Goal: Task Accomplishment & Management: Manage account settings

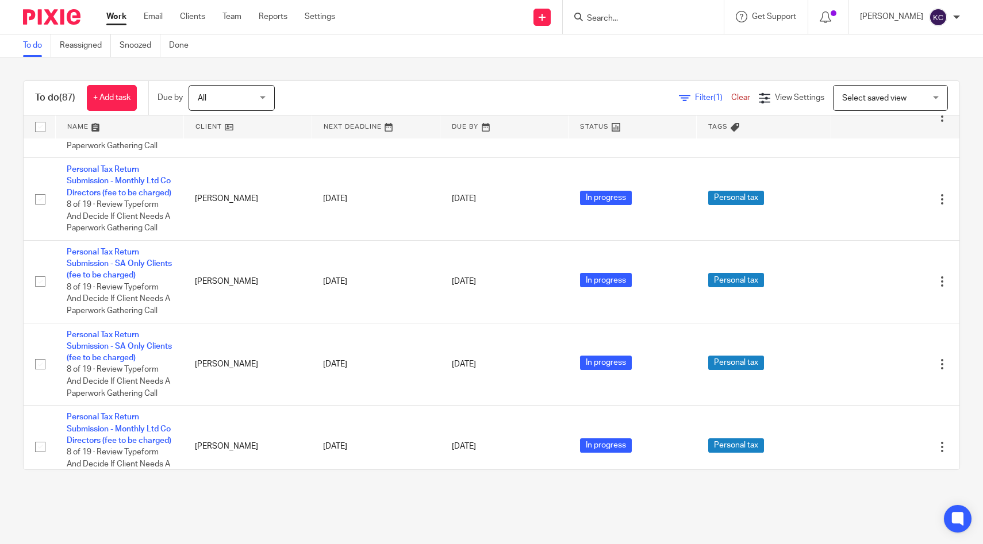
scroll to position [1986, 0]
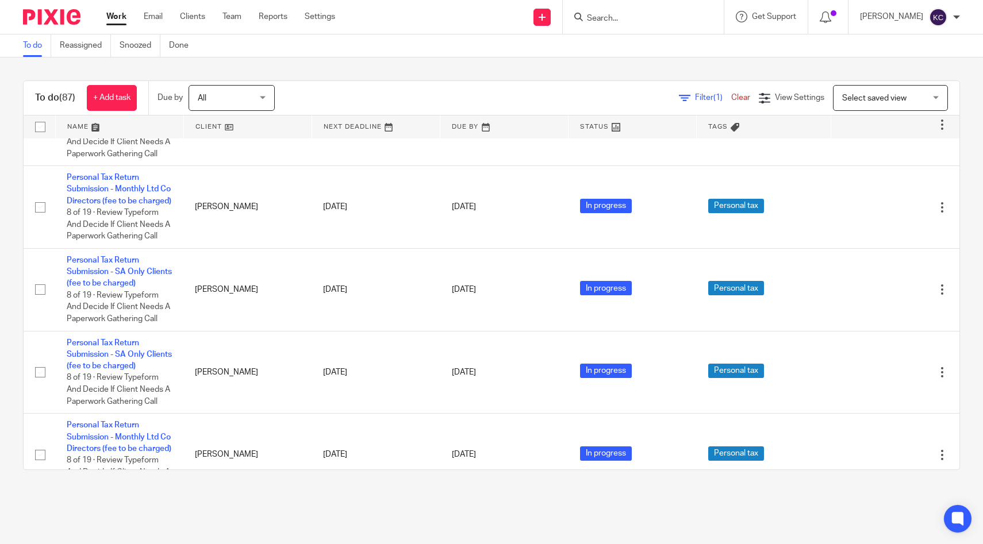
click at [663, 14] on input "Search" at bounding box center [637, 19] width 103 height 10
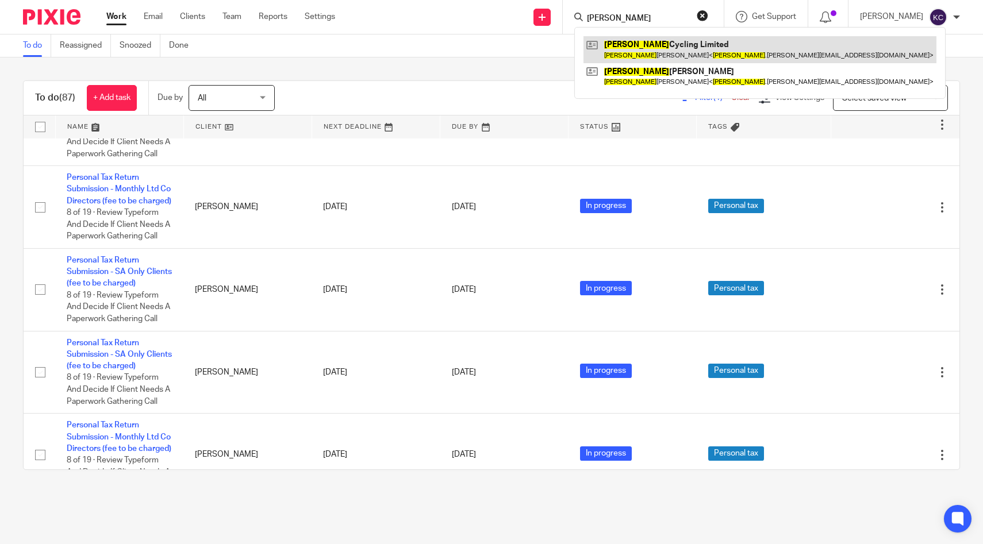
type input "luca"
click at [671, 48] on link at bounding box center [759, 49] width 353 height 26
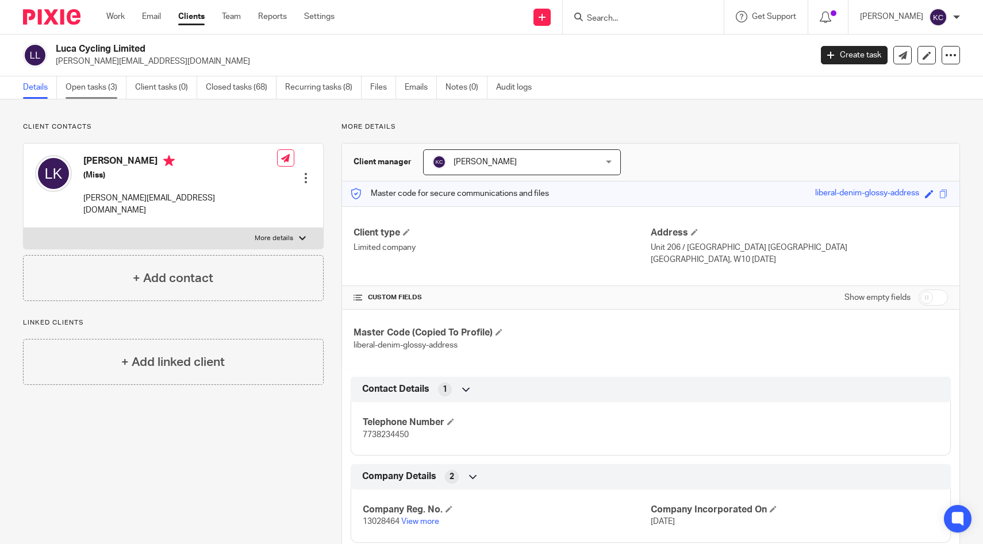
click at [69, 89] on link "Open tasks (3)" at bounding box center [96, 87] width 61 height 22
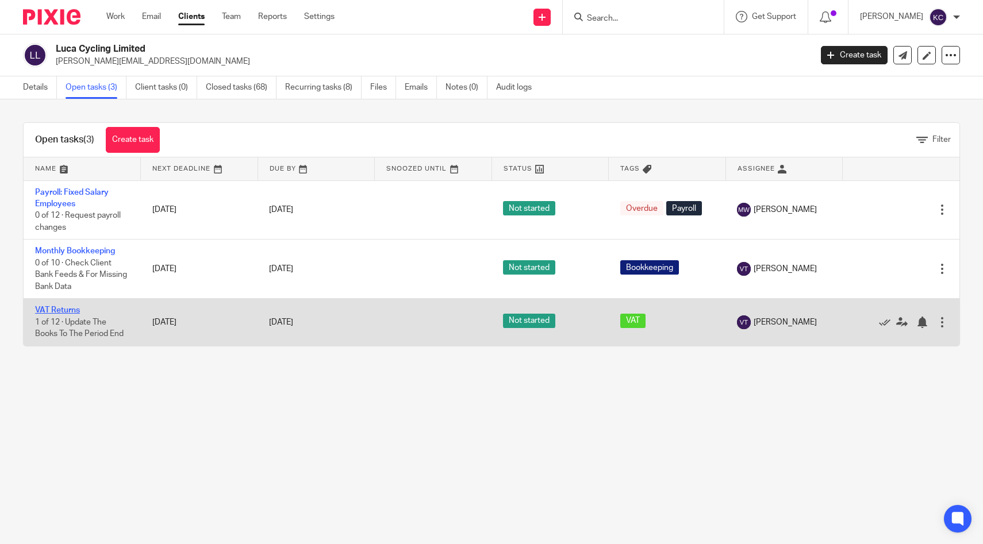
click at [68, 312] on link "VAT Returns" at bounding box center [57, 310] width 45 height 8
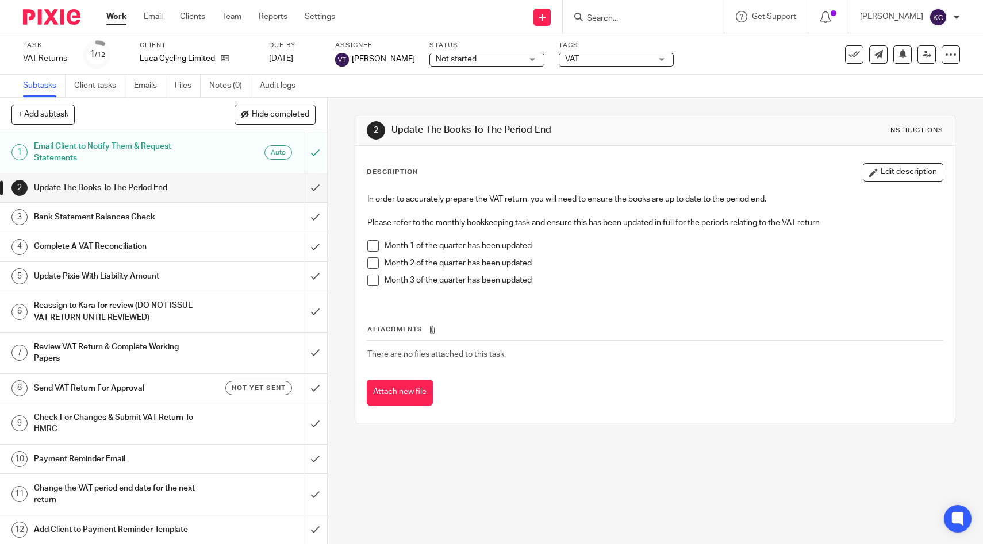
click at [436, 55] on span "Not started" at bounding box center [456, 59] width 41 height 8
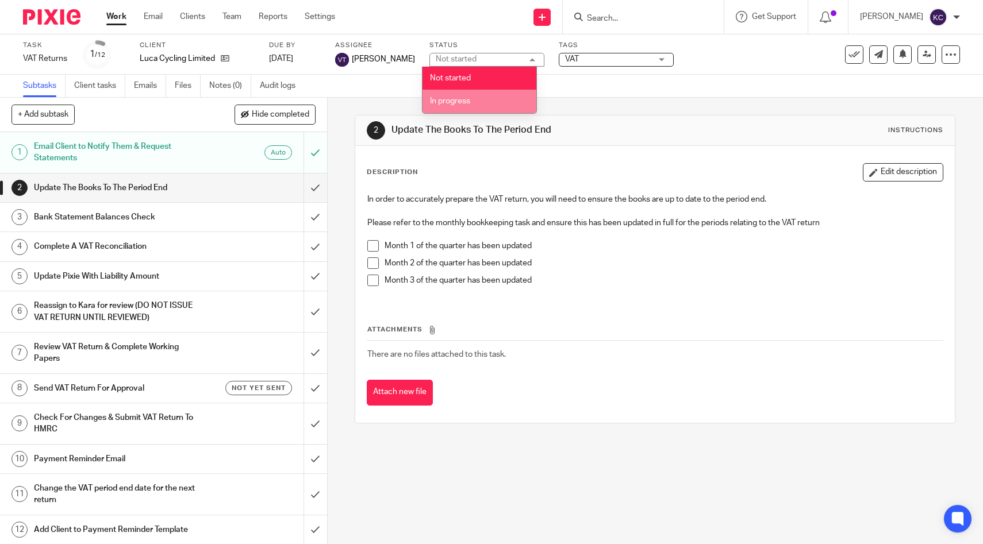
click at [450, 99] on span "In progress" at bounding box center [450, 101] width 40 height 8
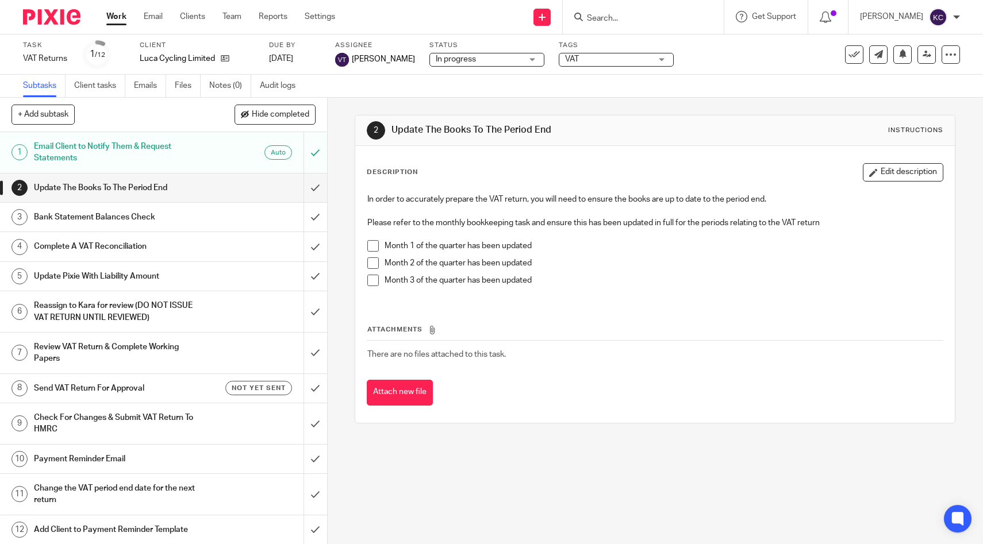
click at [600, 61] on span "VAT" at bounding box center [608, 59] width 86 height 12
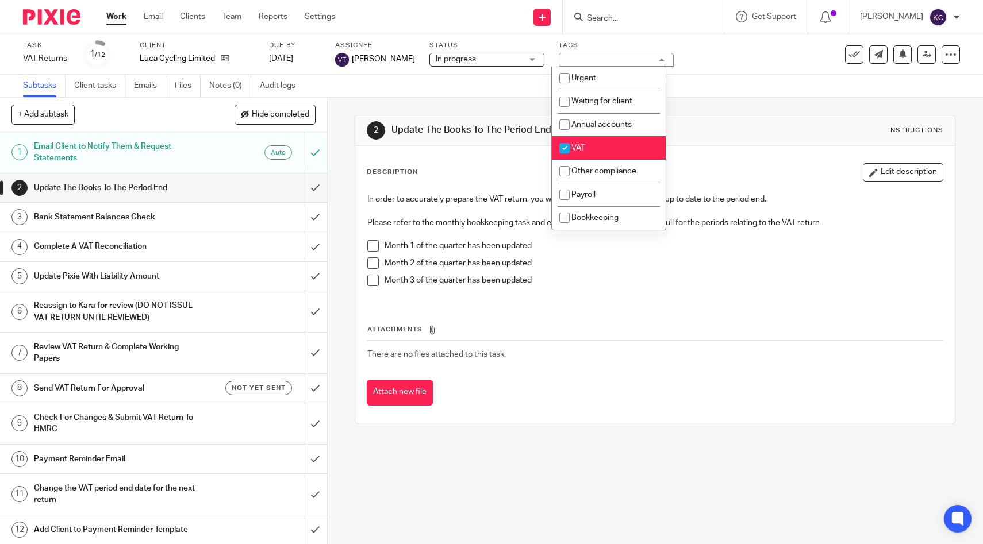
scroll to position [248, 0]
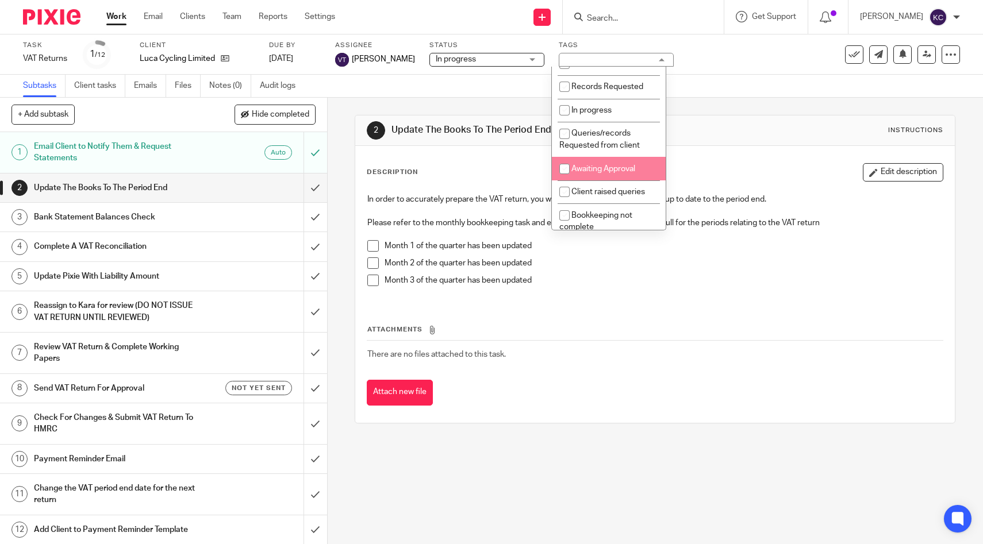
click at [587, 173] on span "Awaiting Approval" at bounding box center [603, 169] width 64 height 8
checkbox input "true"
click at [316, 186] on input "submit" at bounding box center [163, 188] width 327 height 29
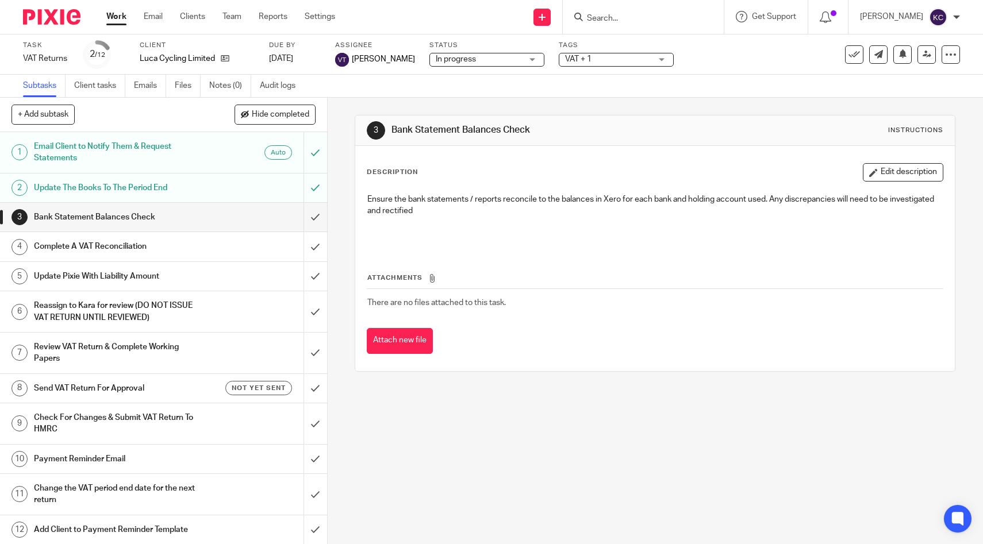
click at [647, 16] on input "Search" at bounding box center [637, 19] width 103 height 10
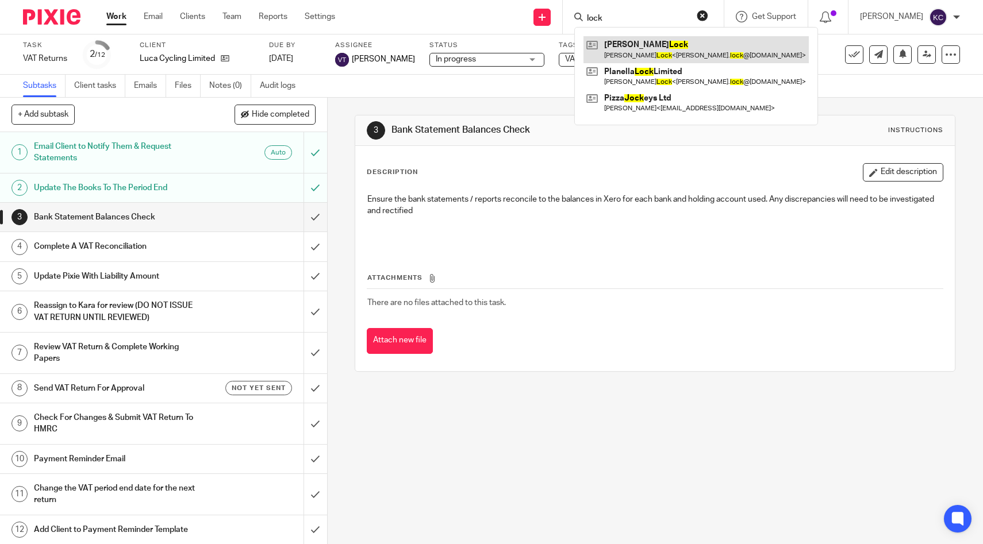
type input "lock"
click at [637, 46] on link at bounding box center [695, 49] width 225 height 26
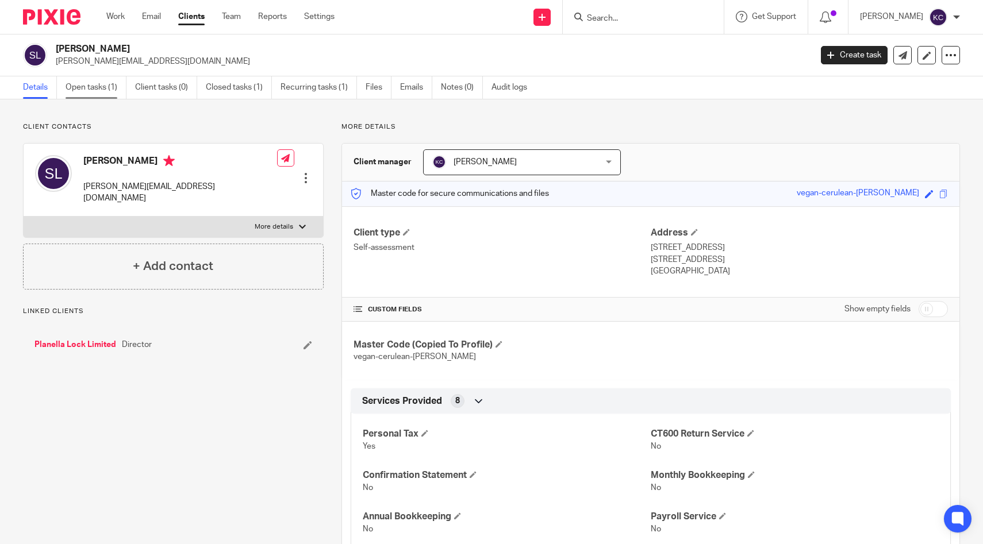
click at [82, 88] on link "Open tasks (1)" at bounding box center [96, 87] width 61 height 22
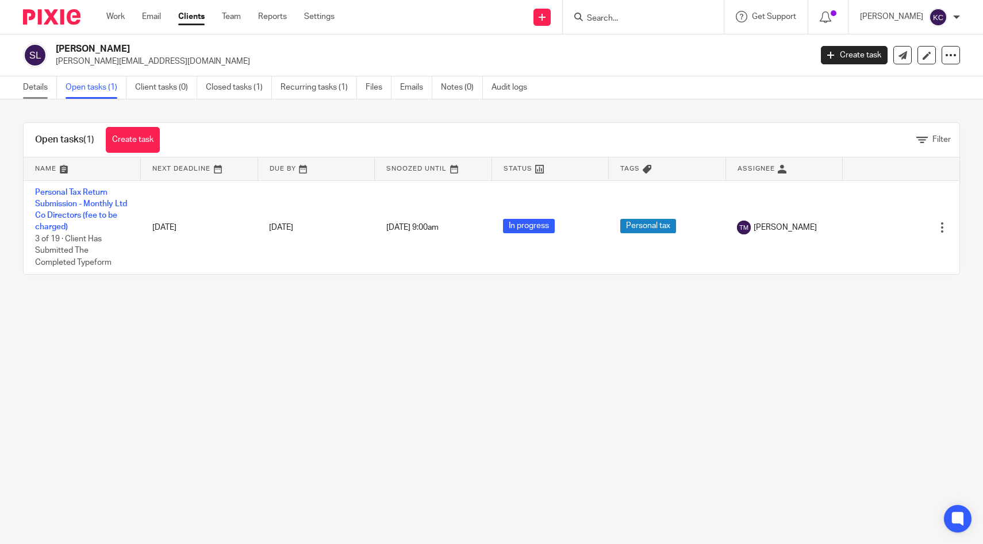
click at [35, 85] on link "Details" at bounding box center [40, 87] width 34 height 22
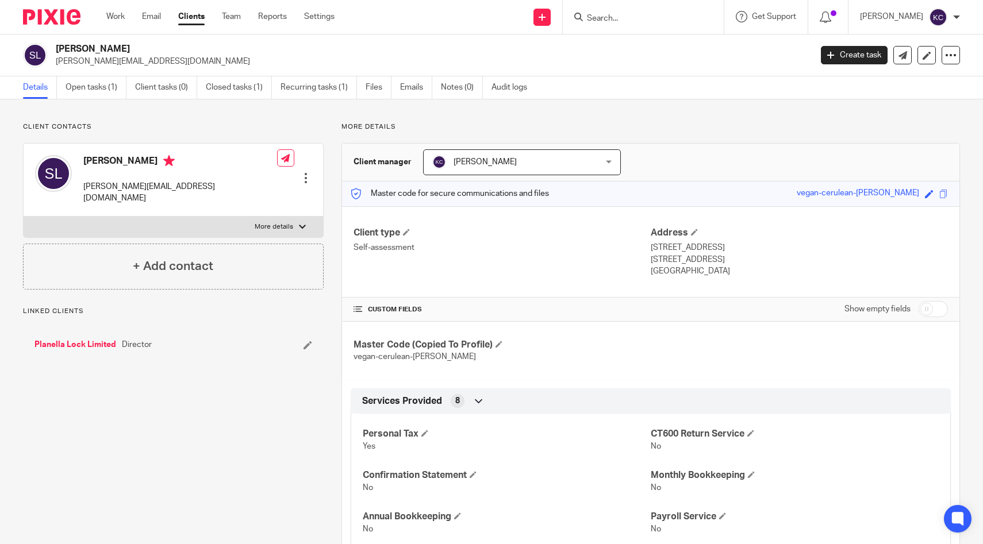
click at [305, 222] on label "More details" at bounding box center [173, 227] width 299 height 21
click at [24, 217] on input "More details" at bounding box center [23, 216] width 1 height 1
checkbox input "true"
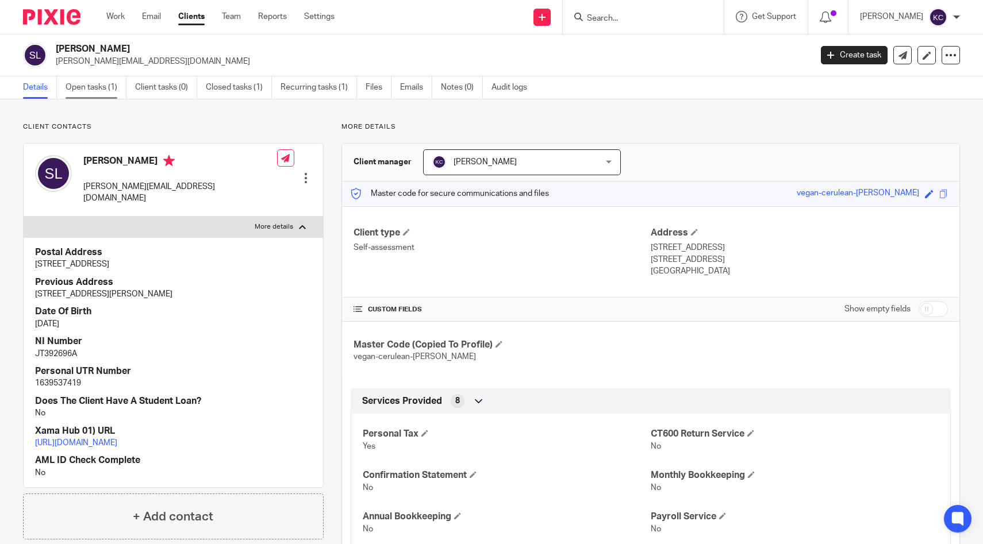
click at [107, 81] on link "Open tasks (1)" at bounding box center [96, 87] width 61 height 22
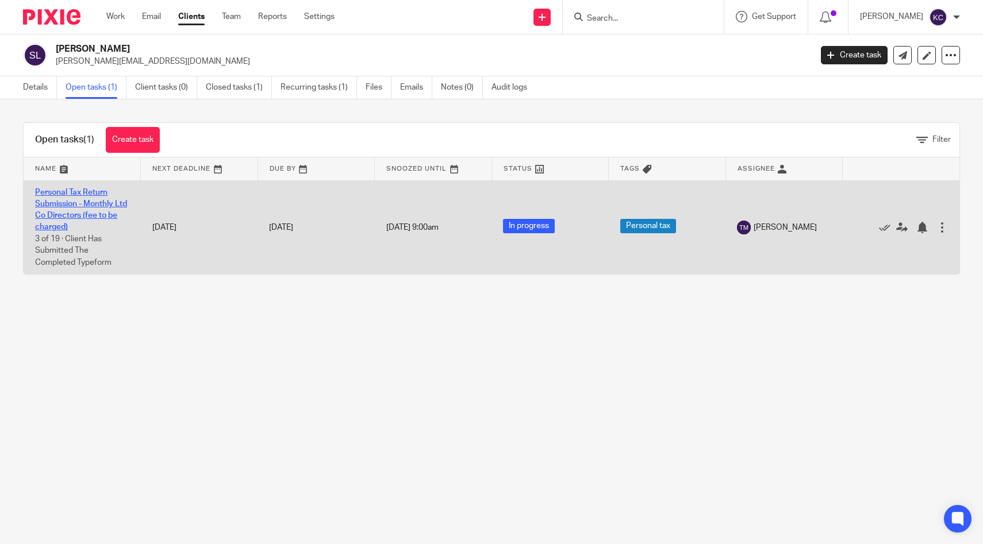
click at [73, 191] on link "Personal Tax Return Submission - Monthly Ltd Co Directors (fee to be charged)" at bounding box center [81, 210] width 92 height 43
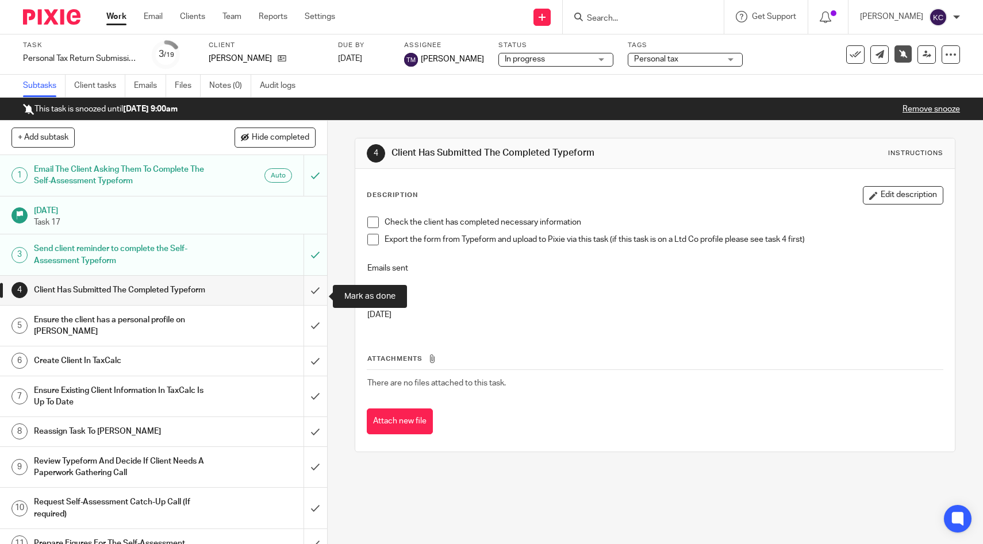
click at [307, 291] on input "submit" at bounding box center [163, 290] width 327 height 29
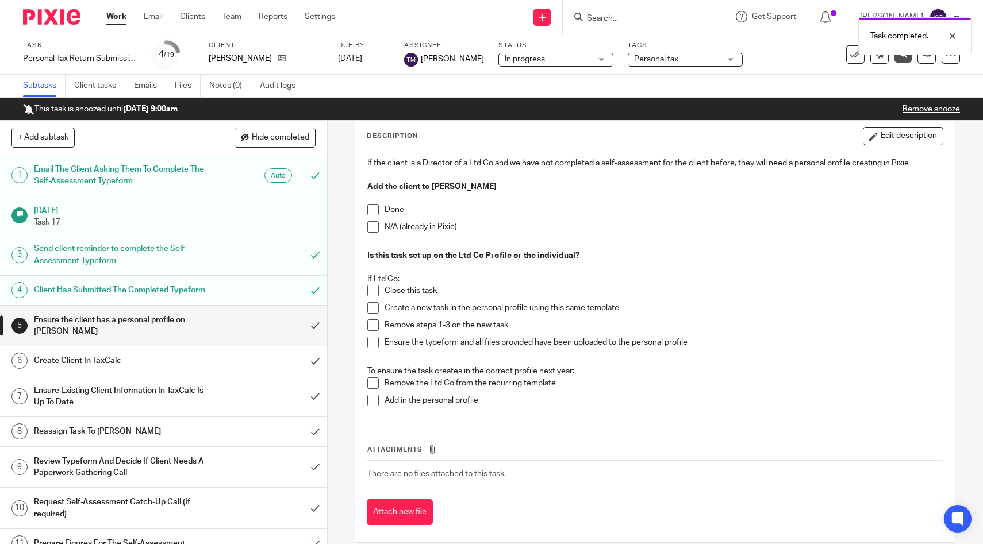
scroll to position [75, 0]
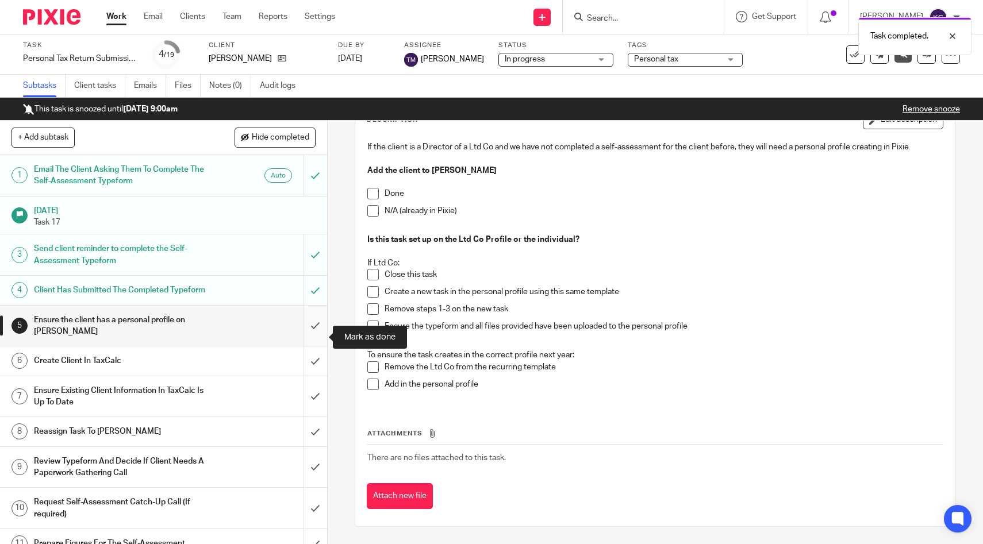
click at [314, 341] on input "submit" at bounding box center [163, 326] width 327 height 41
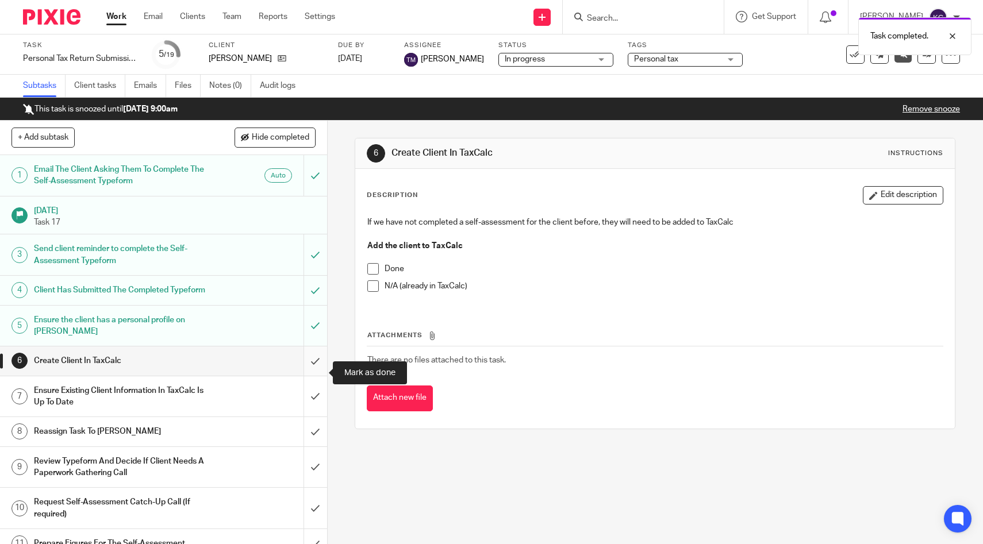
click at [312, 371] on input "submit" at bounding box center [163, 361] width 327 height 29
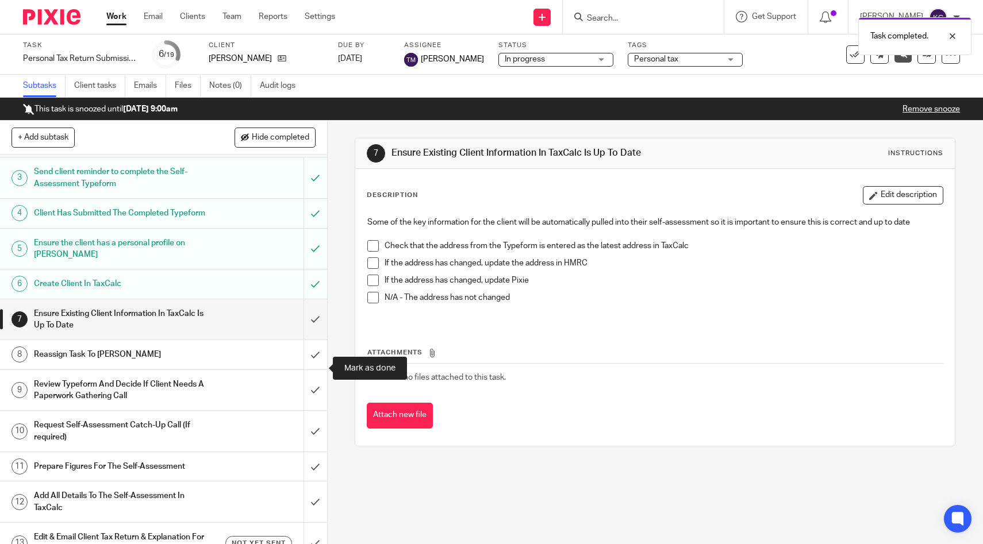
scroll to position [80, 0]
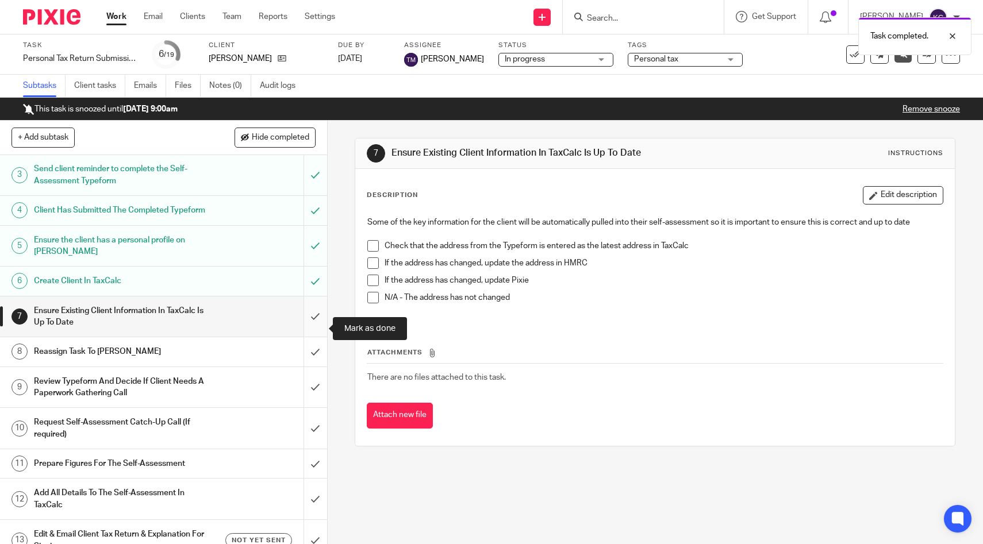
click at [310, 325] on input "submit" at bounding box center [163, 317] width 327 height 41
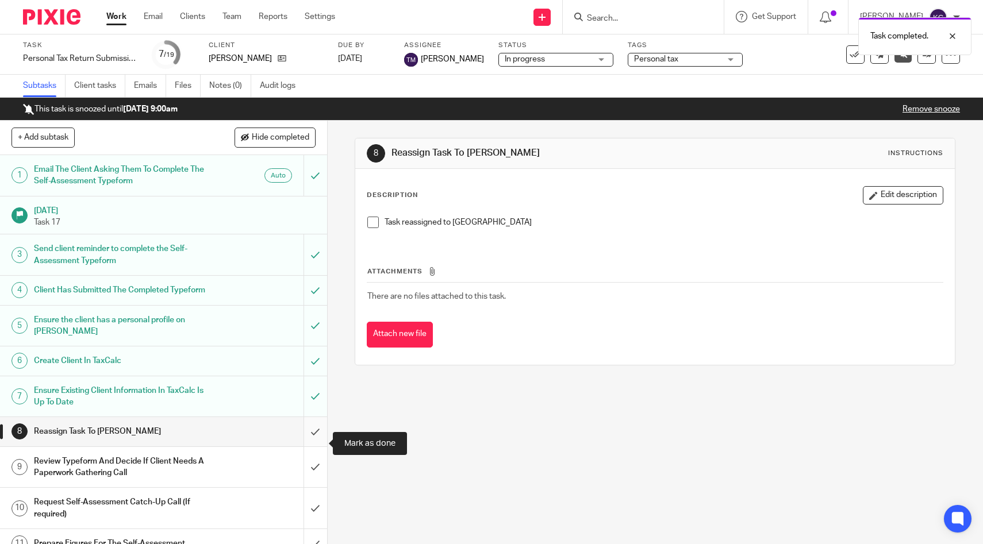
click at [313, 446] on input "submit" at bounding box center [163, 431] width 327 height 29
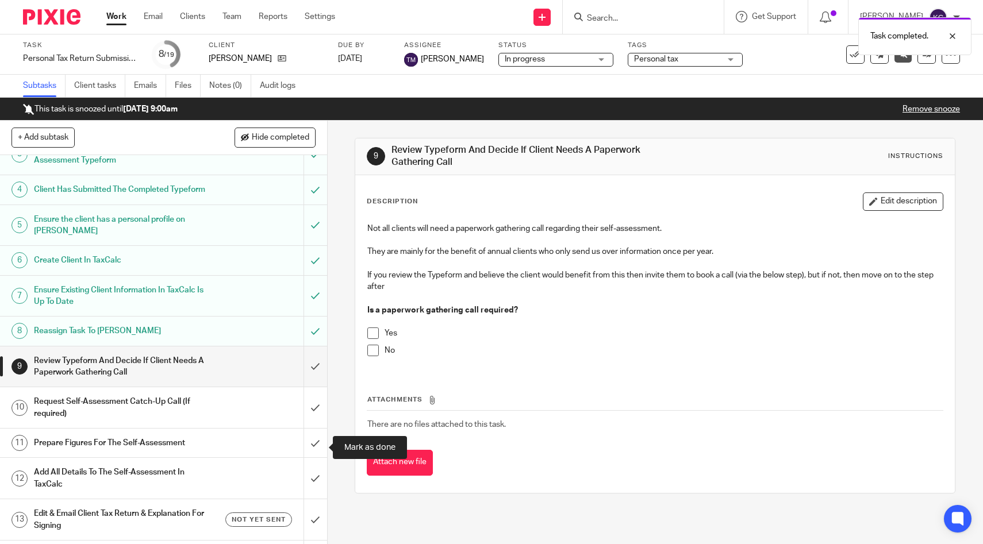
scroll to position [108, 0]
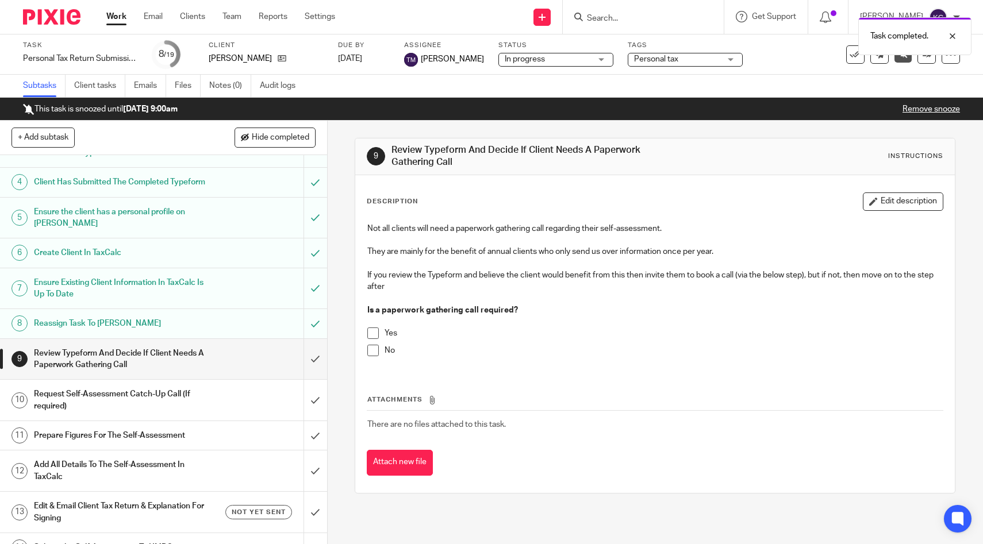
click at [376, 350] on span at bounding box center [372, 350] width 11 height 11
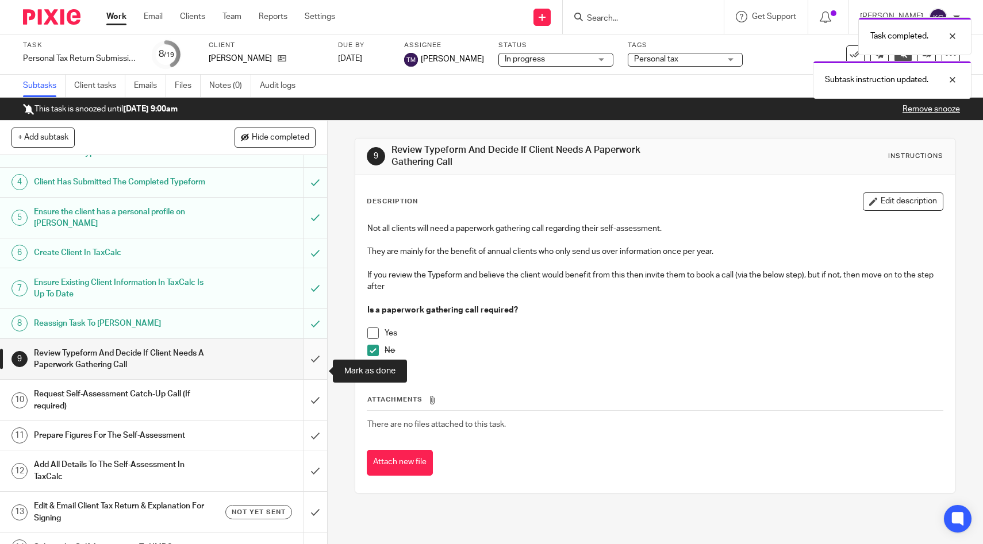
click at [317, 378] on input "submit" at bounding box center [163, 359] width 327 height 41
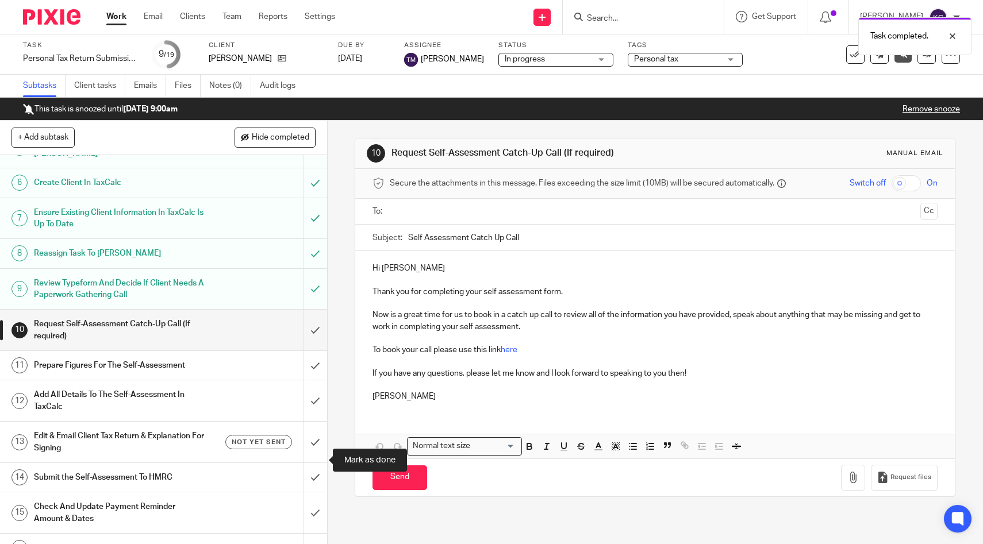
scroll to position [207, 0]
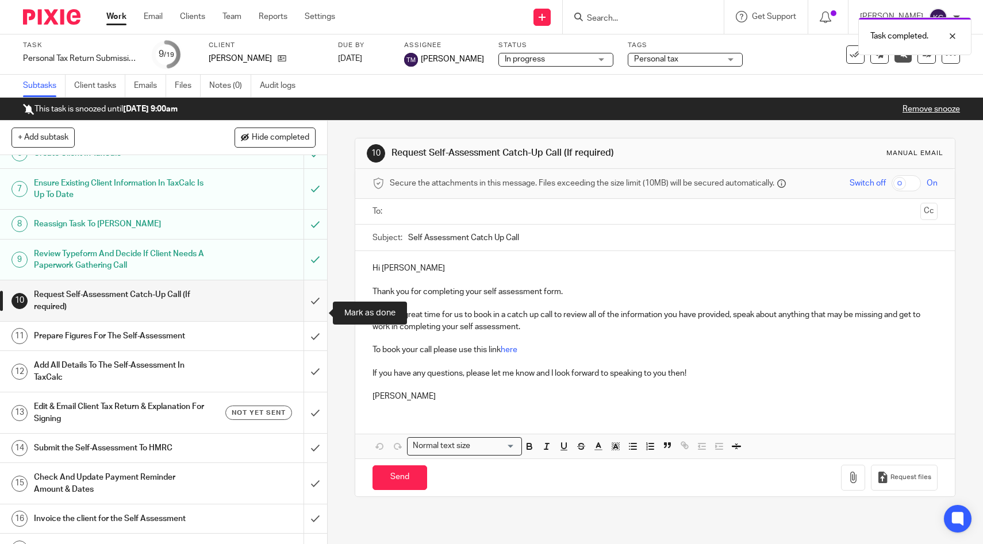
click at [311, 313] on input "submit" at bounding box center [163, 300] width 327 height 41
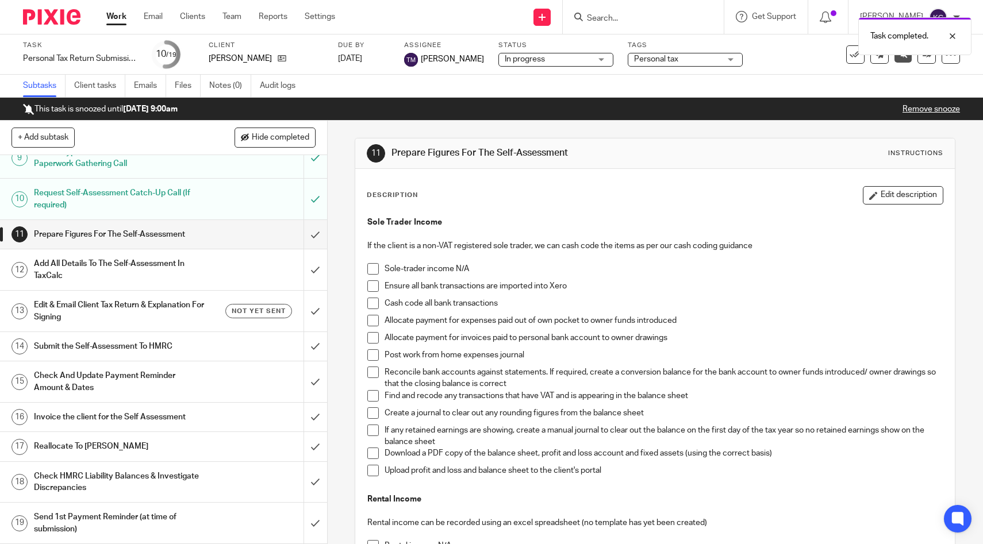
scroll to position [321, 0]
click at [376, 272] on span at bounding box center [372, 268] width 11 height 11
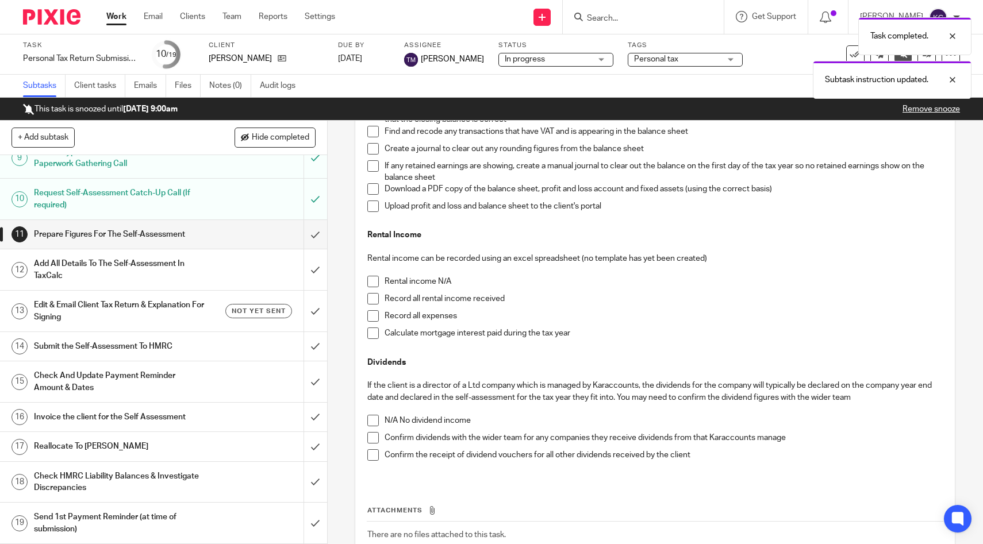
scroll to position [341, 0]
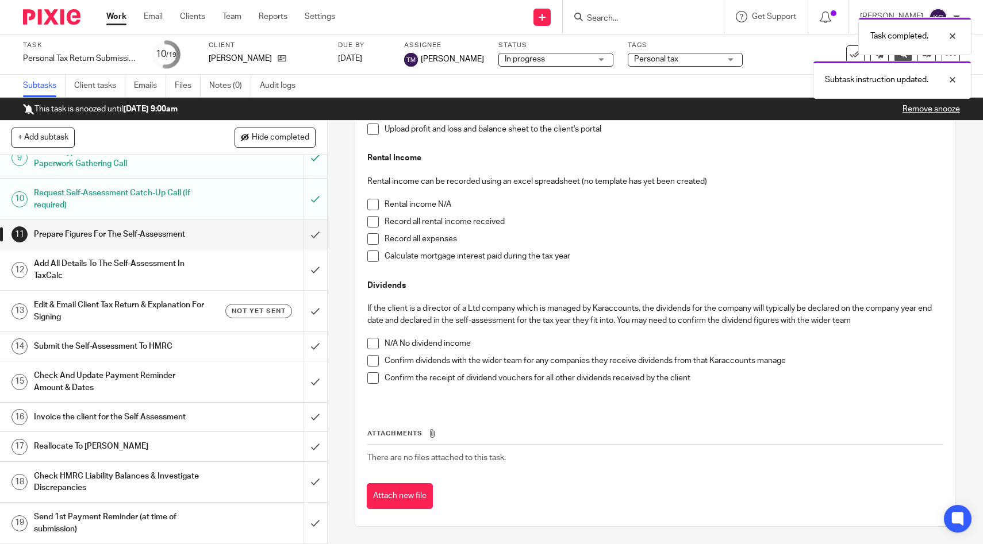
click at [370, 200] on span at bounding box center [372, 204] width 11 height 11
click at [369, 361] on span at bounding box center [372, 360] width 11 height 11
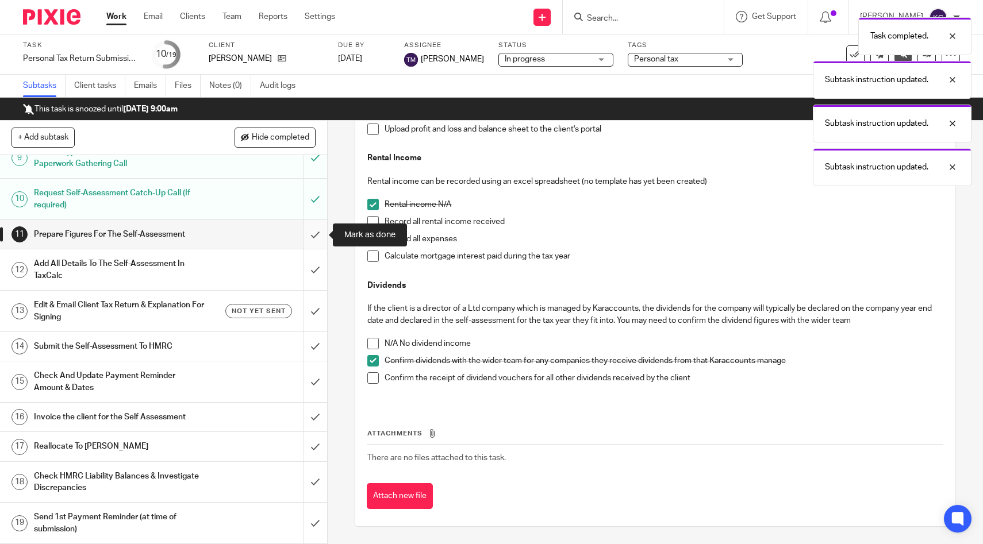
click at [313, 238] on input "submit" at bounding box center [163, 234] width 327 height 29
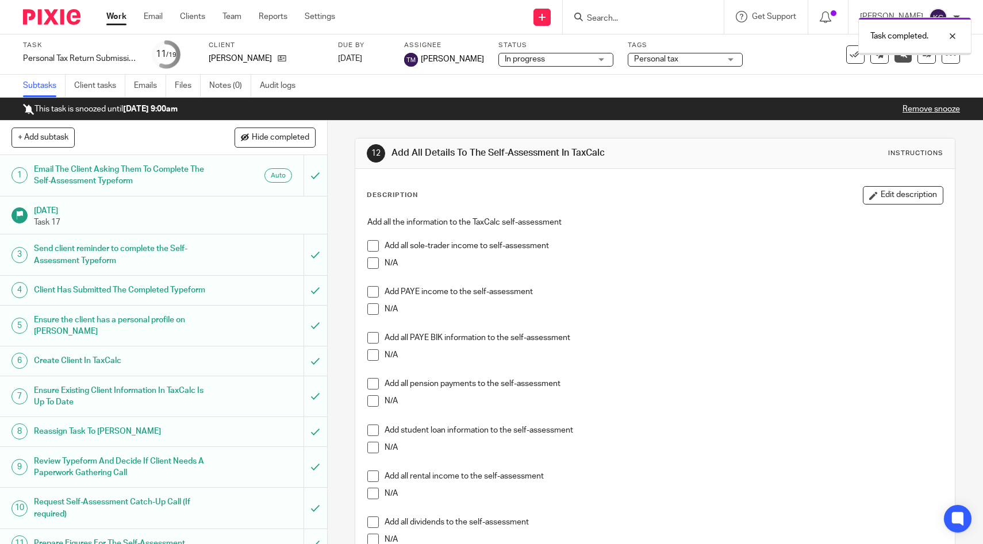
scroll to position [37, 0]
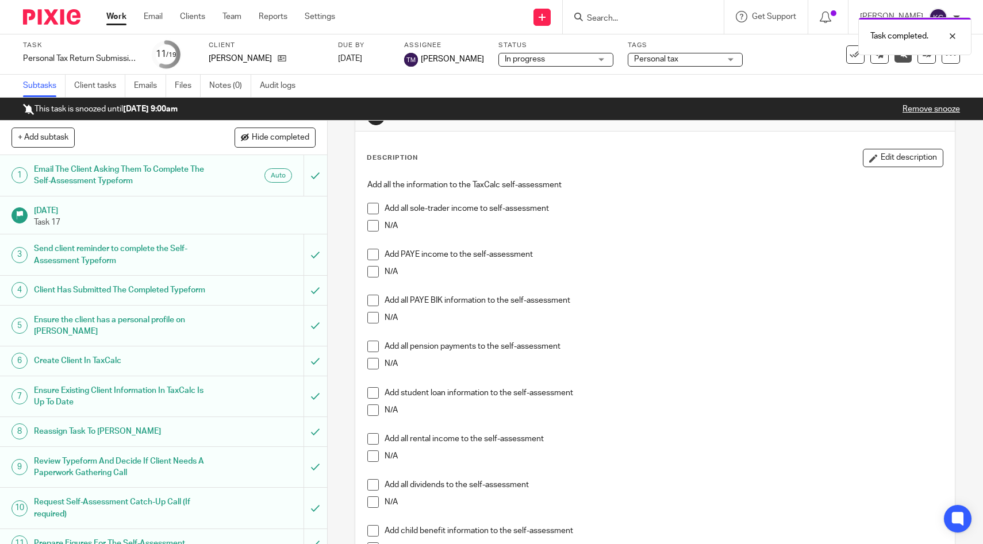
click at [372, 208] on span at bounding box center [372, 208] width 11 height 11
click at [373, 252] on span at bounding box center [372, 254] width 11 height 11
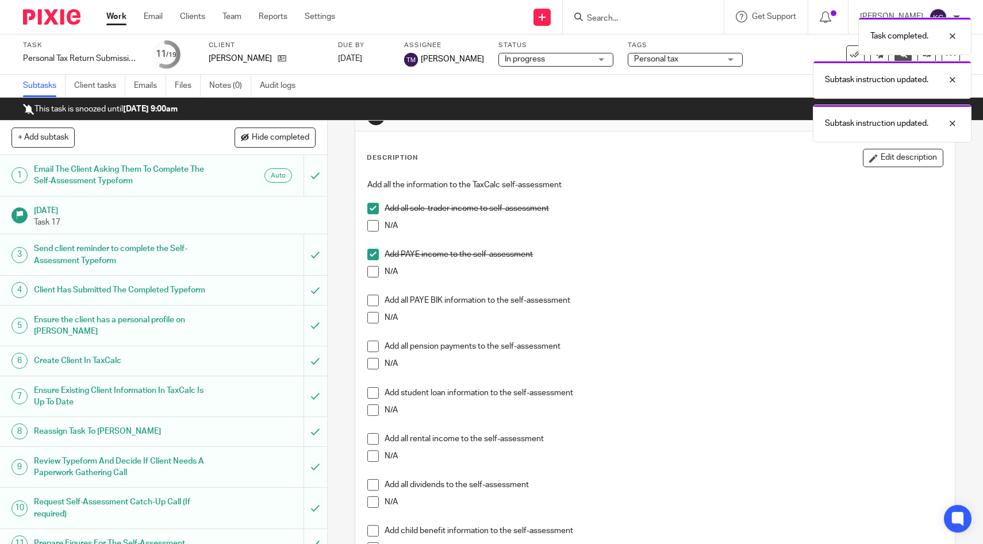
click at [370, 314] on span at bounding box center [372, 317] width 11 height 11
click at [371, 367] on span at bounding box center [372, 363] width 11 height 11
click at [373, 409] on span at bounding box center [372, 410] width 11 height 11
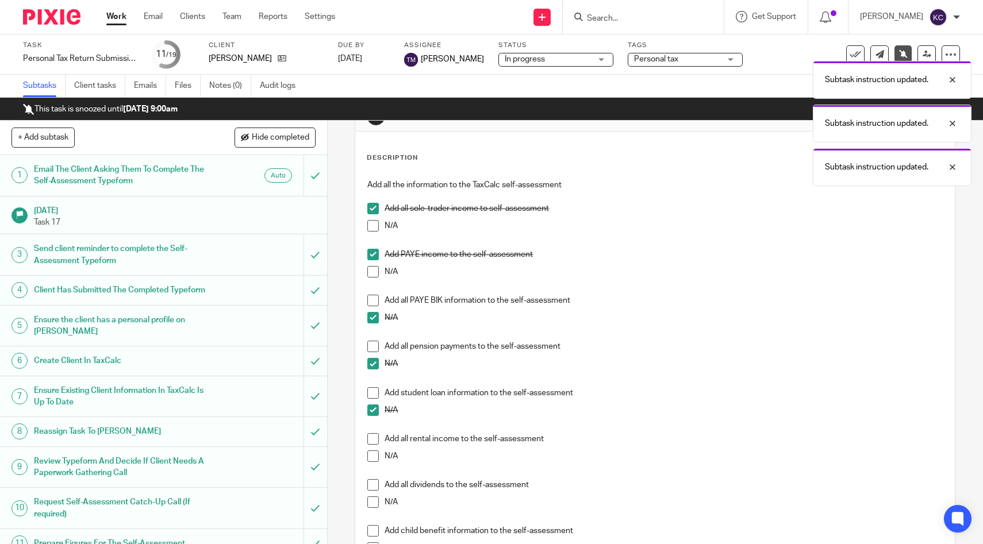
click at [374, 455] on span at bounding box center [372, 456] width 11 height 11
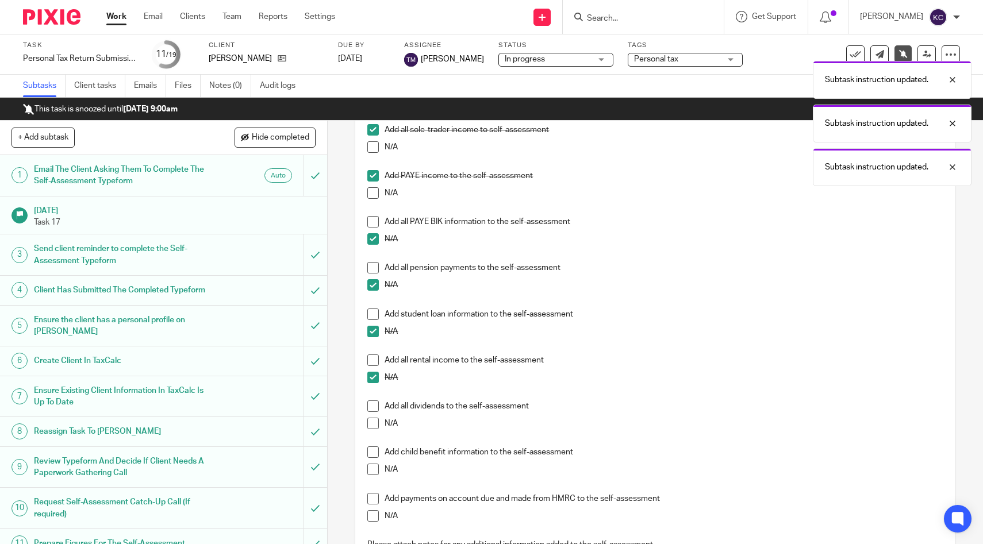
scroll to position [117, 0]
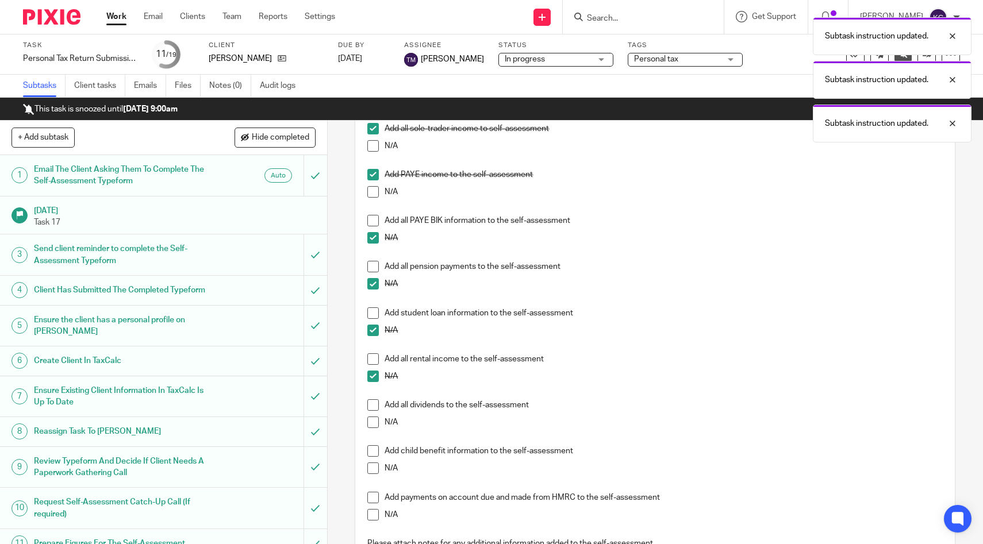
click at [375, 403] on span at bounding box center [372, 404] width 11 height 11
click at [372, 466] on span at bounding box center [372, 468] width 11 height 11
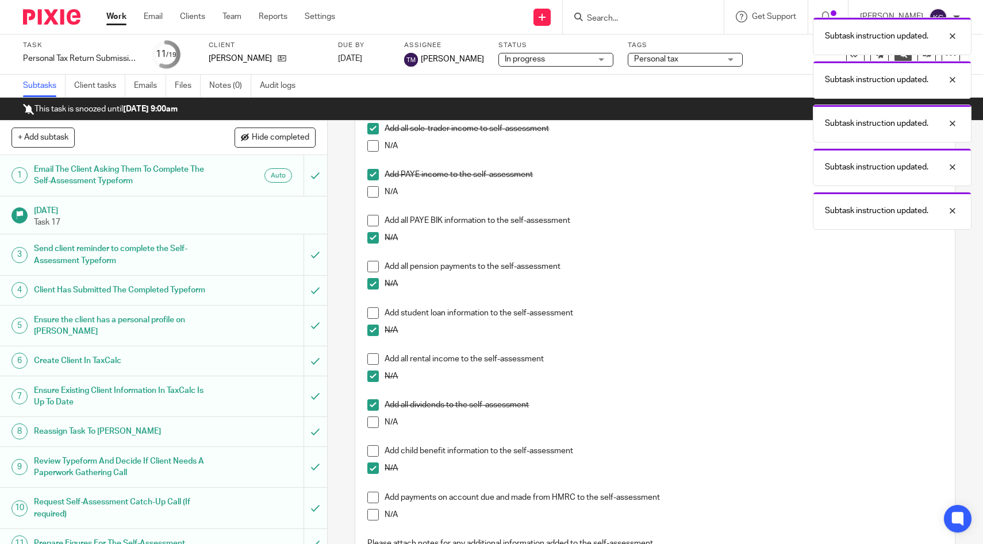
scroll to position [233, 0]
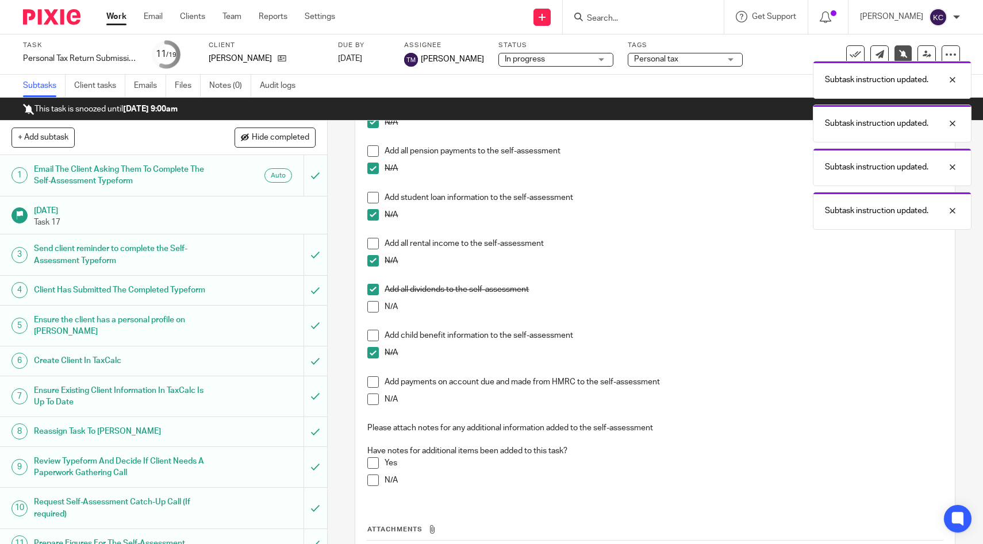
click at [375, 380] on span at bounding box center [372, 381] width 11 height 11
click at [372, 478] on span at bounding box center [372, 480] width 11 height 11
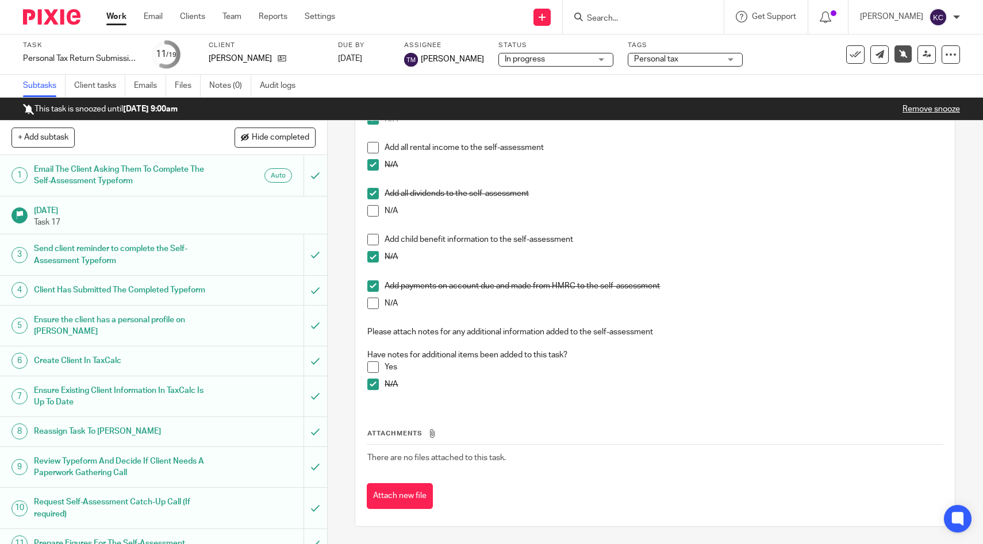
scroll to position [321, 0]
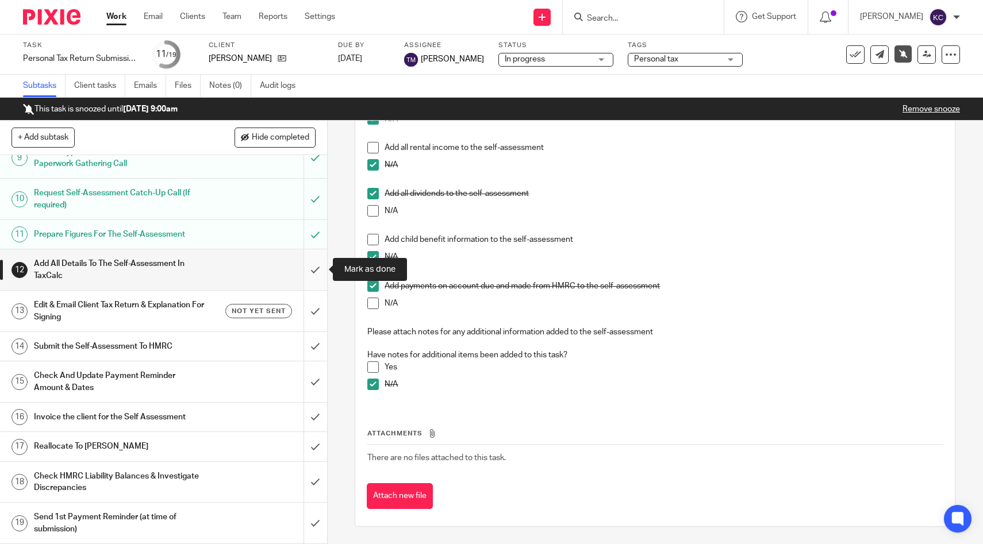
click at [314, 272] on input "submit" at bounding box center [163, 269] width 327 height 41
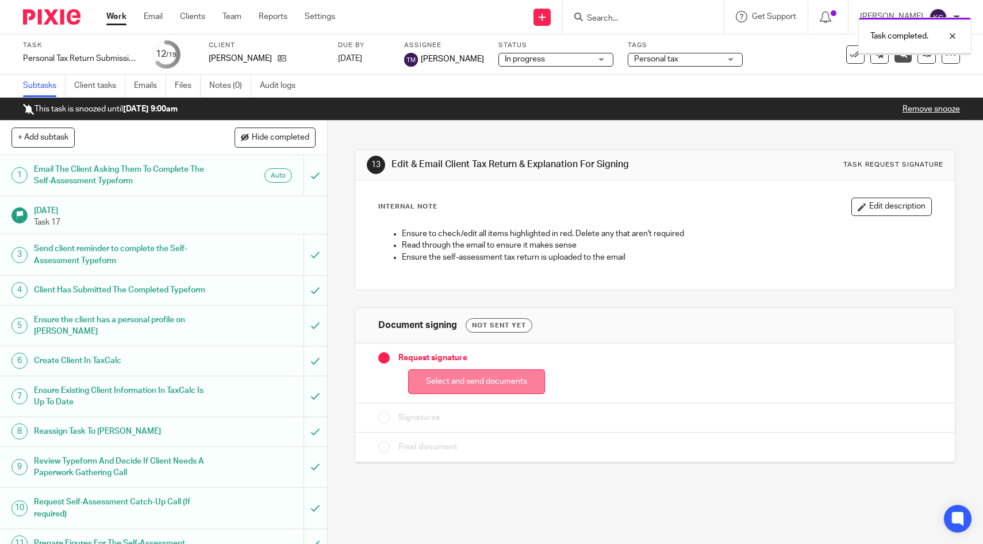
click at [459, 384] on button "Select and send documents" at bounding box center [476, 382] width 137 height 25
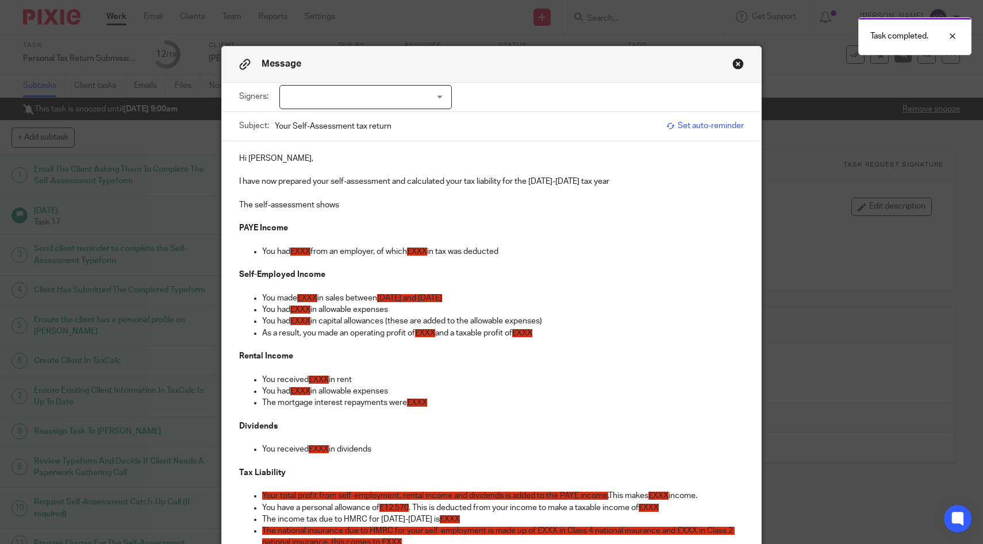
click at [368, 103] on div at bounding box center [365, 97] width 172 height 24
click at [357, 121] on li "[PERSON_NAME]" at bounding box center [365, 122] width 171 height 24
checkbox input "true"
click at [649, 182] on p "I have now prepared your self-assessment and calculated your tax liability for …" at bounding box center [491, 181] width 505 height 11
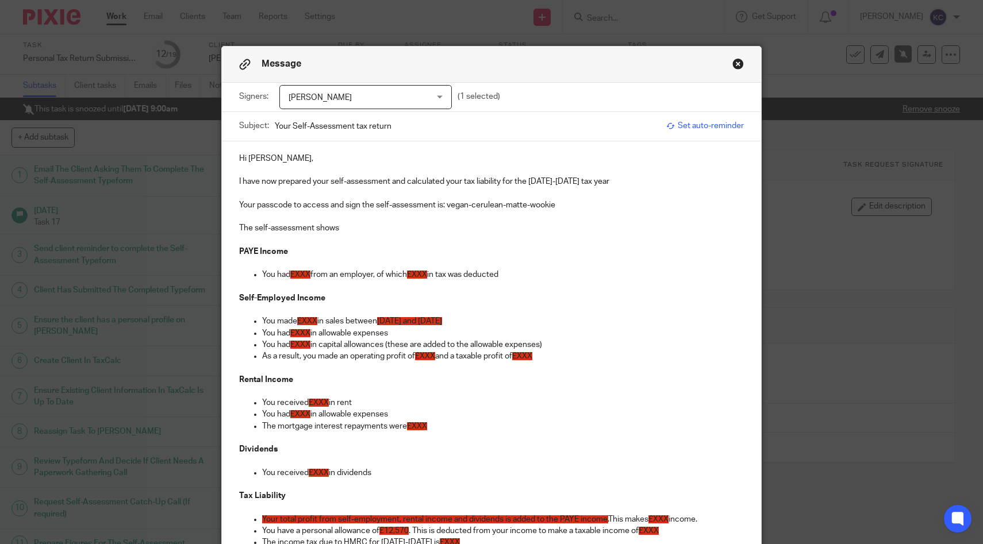
scroll to position [13, 0]
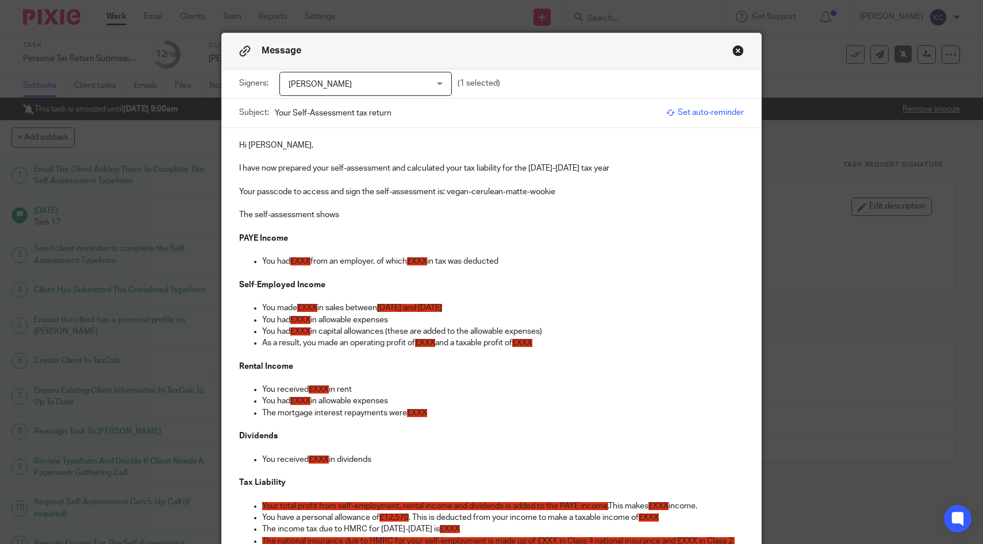
click at [302, 263] on span "£XXX" at bounding box center [300, 261] width 20 height 8
click at [430, 266] on span "£XXX" at bounding box center [426, 261] width 20 height 8
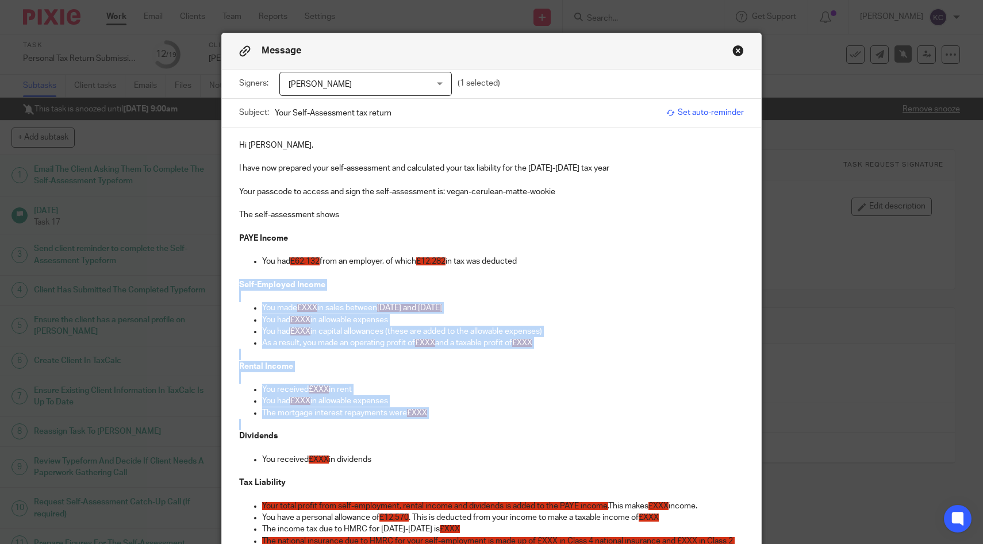
drag, startPoint x: 441, startPoint y: 424, endPoint x: 194, endPoint y: 291, distance: 281.3
click at [194, 291] on div "Message Signers: Stephen Lock Stephen Lock (1 selected) Subject: Your Self-Asse…" at bounding box center [491, 272] width 983 height 544
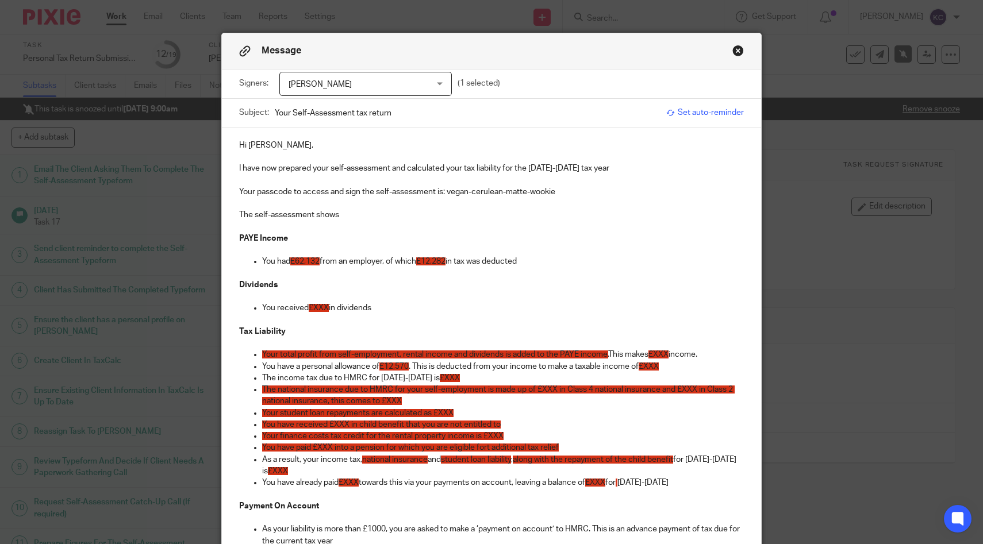
click at [321, 309] on span "£XXX" at bounding box center [319, 308] width 20 height 8
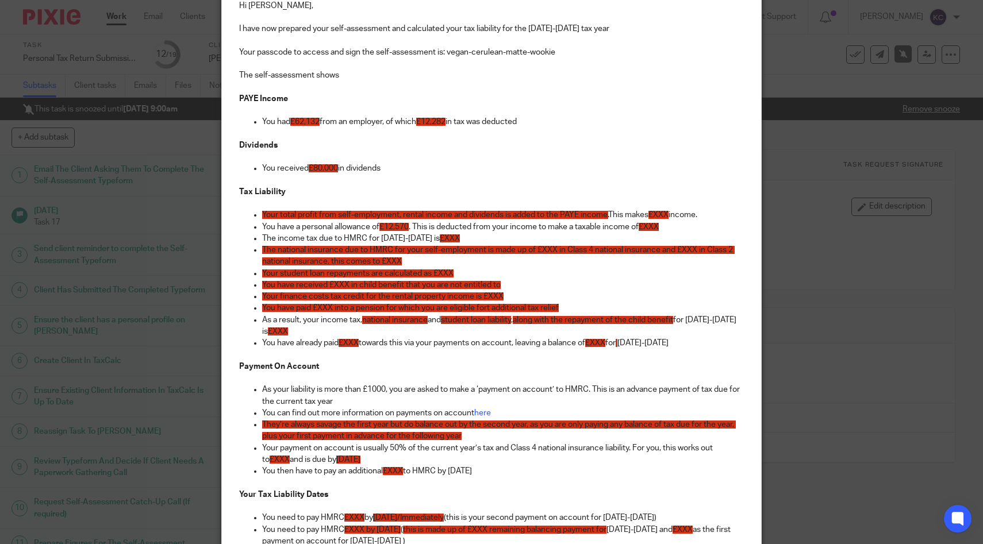
scroll to position [163, 0]
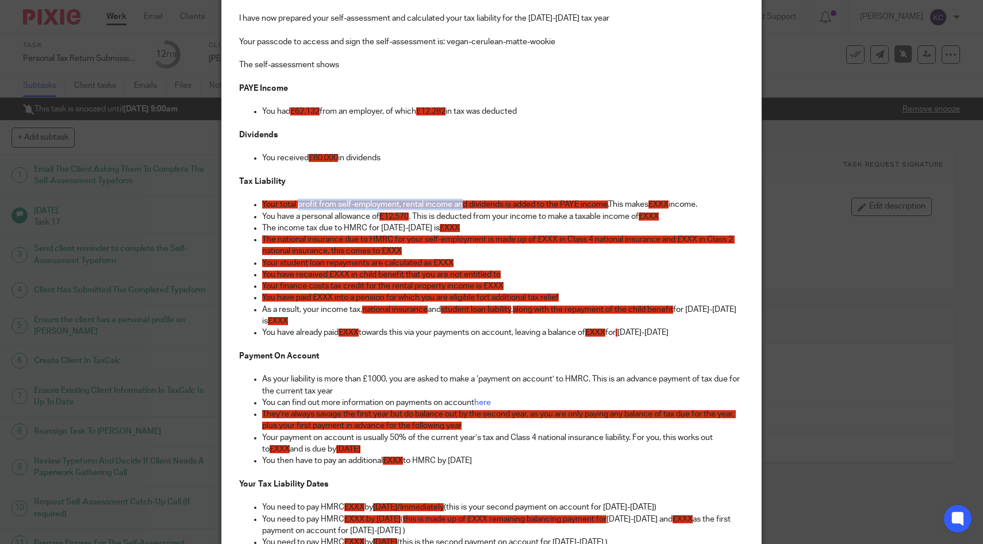
drag, startPoint x: 464, startPoint y: 207, endPoint x: 299, endPoint y: 210, distance: 165.5
click at [299, 209] on span "Your total profit from self-employment, rental income and dividends is added to…" at bounding box center [435, 205] width 346 height 8
click at [338, 203] on span "Your total dividends is added to the PAYE income." at bounding box center [349, 205] width 175 height 8
click at [498, 205] on span "£XXX" at bounding box center [493, 205] width 20 height 8
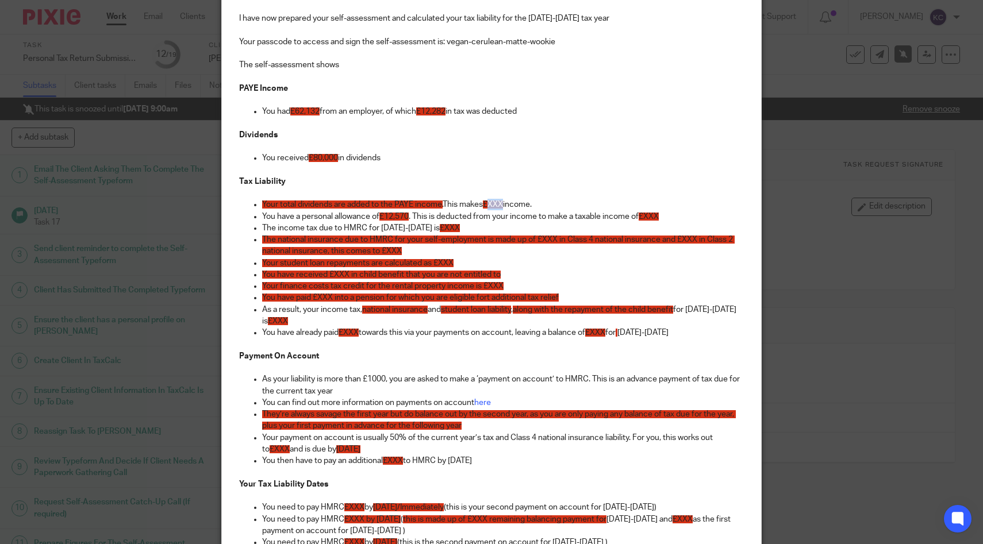
click at [498, 205] on span "£XXX" at bounding box center [493, 205] width 20 height 8
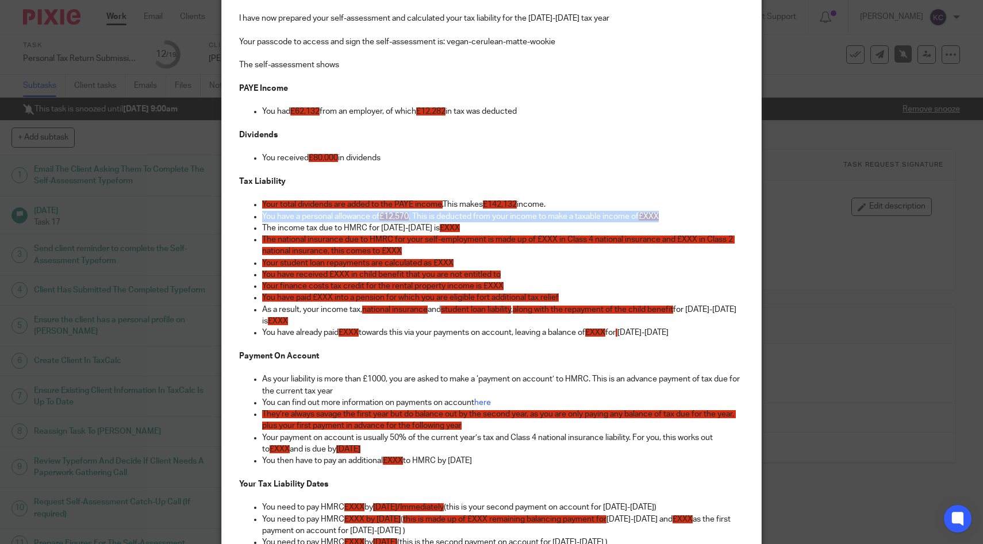
drag, startPoint x: 674, startPoint y: 217, endPoint x: 205, endPoint y: 216, distance: 469.5
click at [205, 216] on div "Message Signers: Stephen Lock Stephen Lock (1 selected) Subject: Your Self-Asse…" at bounding box center [491, 272] width 983 height 544
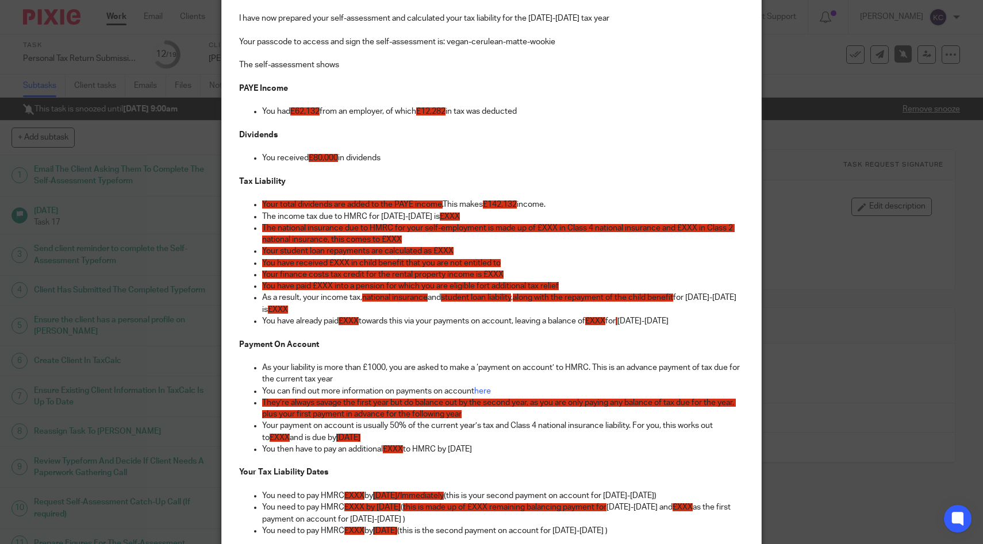
click at [440, 215] on span "£XXX" at bounding box center [450, 217] width 20 height 8
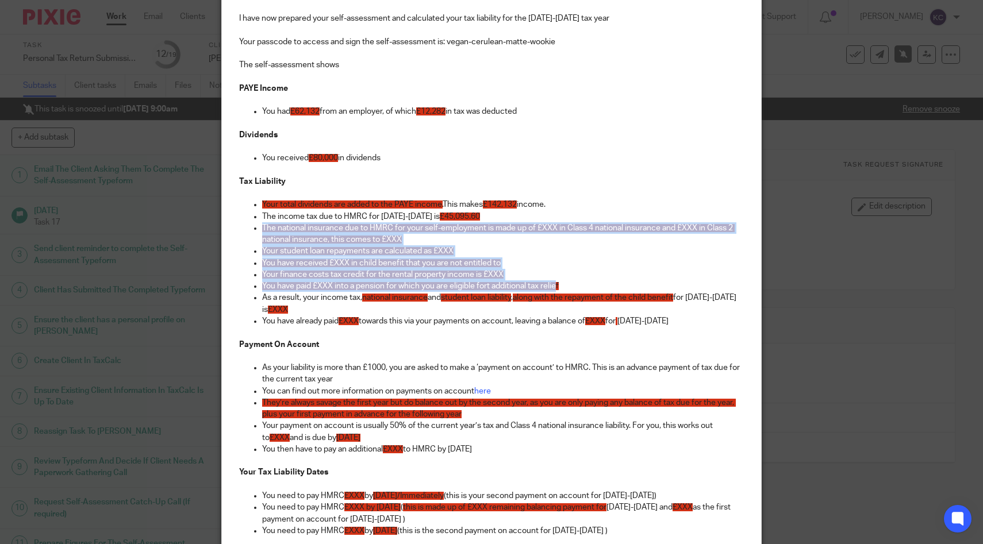
drag, startPoint x: 559, startPoint y: 284, endPoint x: 239, endPoint y: 233, distance: 324.2
click at [239, 233] on ul "Your total dividends are added to the PAYE income. This makes £142,132 income. …" at bounding box center [491, 269] width 505 height 140
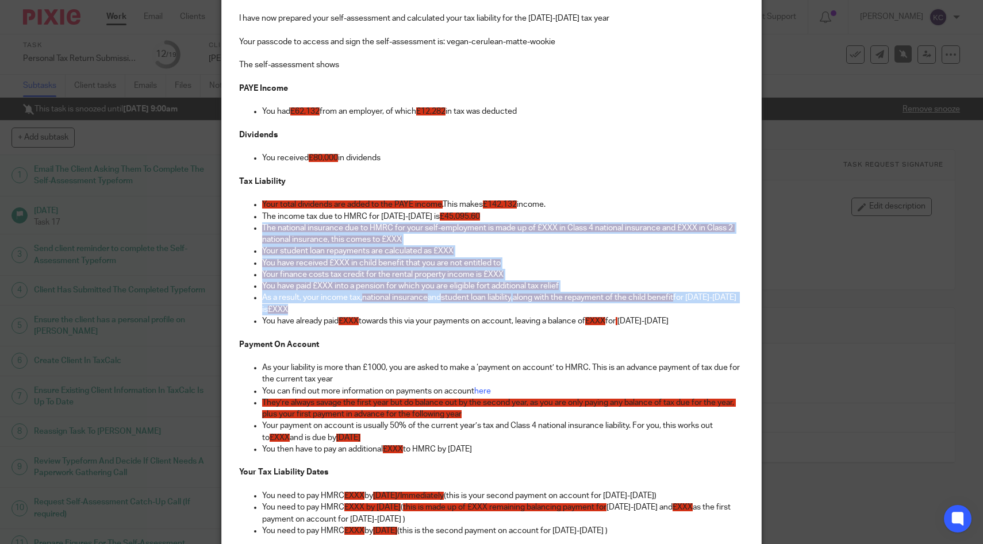
drag, startPoint x: 312, startPoint y: 313, endPoint x: 226, endPoint y: 233, distance: 117.9
click at [226, 233] on div "Hi Stephen, I have now prepared your self-assessment and calculated your tax li…" at bounding box center [492, 325] width 540 height 695
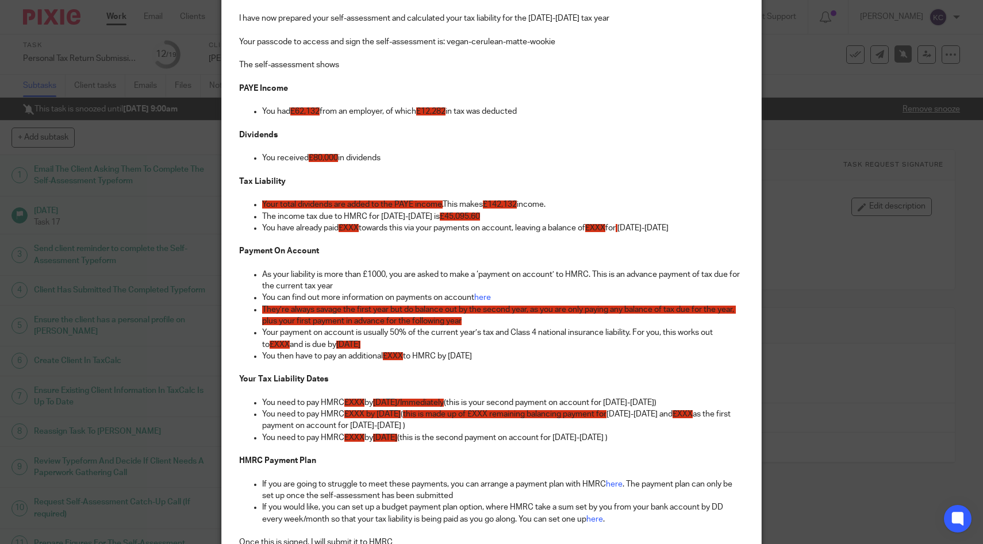
click at [354, 226] on span "£XXX" at bounding box center [348, 228] width 20 height 8
drag, startPoint x: 528, startPoint y: 230, endPoint x: 451, endPoint y: 231, distance: 77.0
click at [451, 231] on p "You have already paid £12,282 towards this via your payments on account, leavin…" at bounding box center [503, 227] width 482 height 11
click at [583, 230] on span "£XXX" at bounding box center [574, 228] width 20 height 8
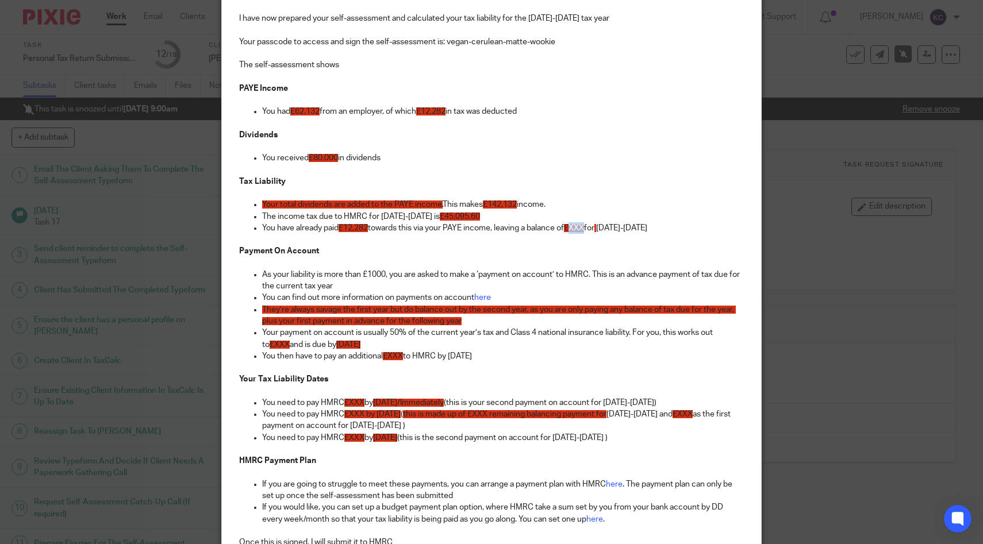
click at [583, 230] on span "£XXX" at bounding box center [574, 228] width 20 height 8
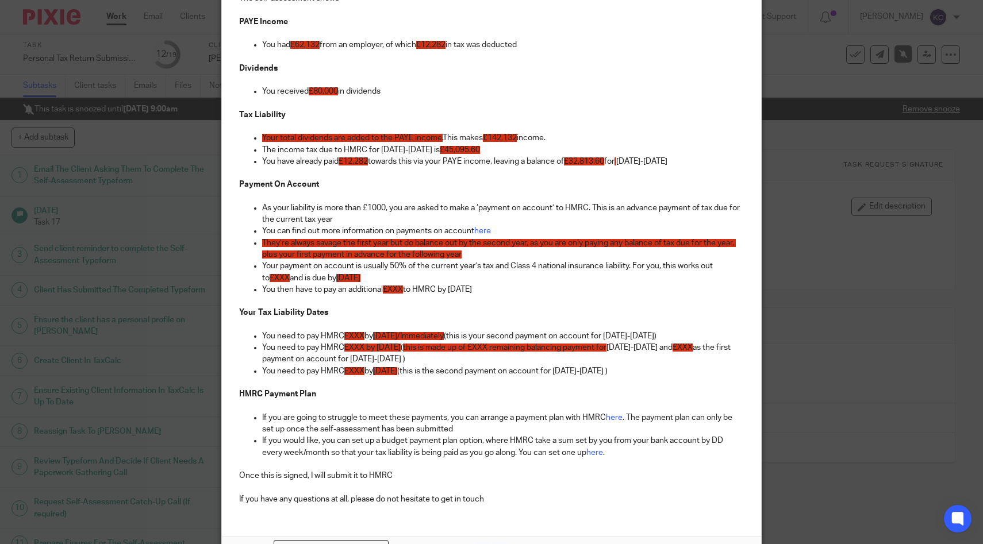
scroll to position [231, 0]
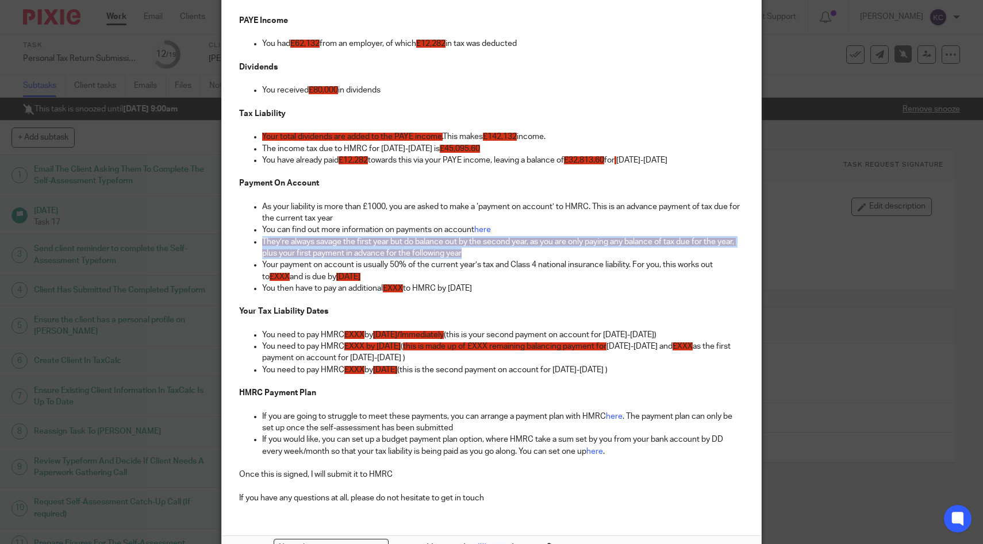
drag, startPoint x: 482, startPoint y: 259, endPoint x: 228, endPoint y: 245, distance: 254.4
click at [228, 245] on div "Hi Stephen, I have now prepared your self-assessment and calculated your tax li…" at bounding box center [492, 211] width 540 height 602
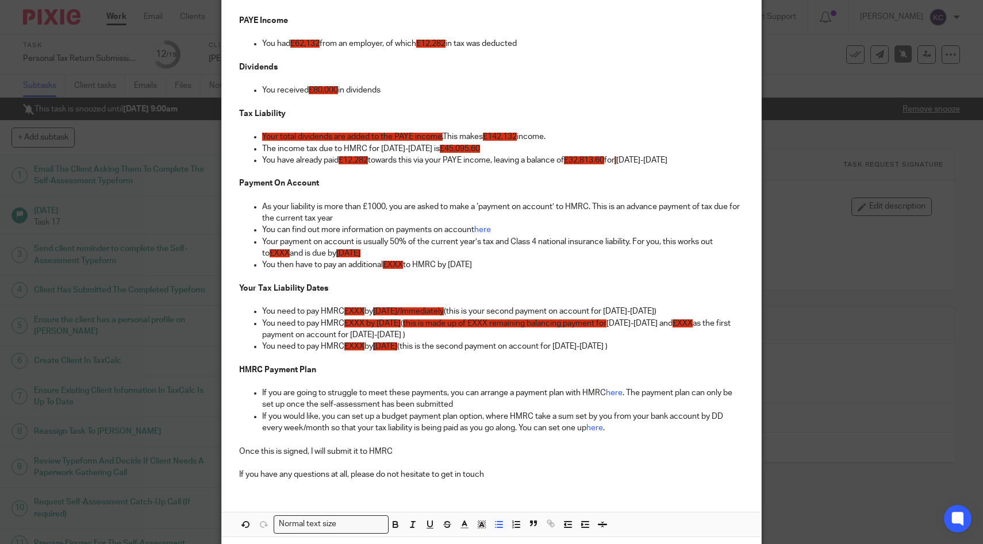
click at [636, 243] on p "Your payment on account is usually 50% of the current year’s tax and Class 4 na…" at bounding box center [503, 248] width 482 height 24
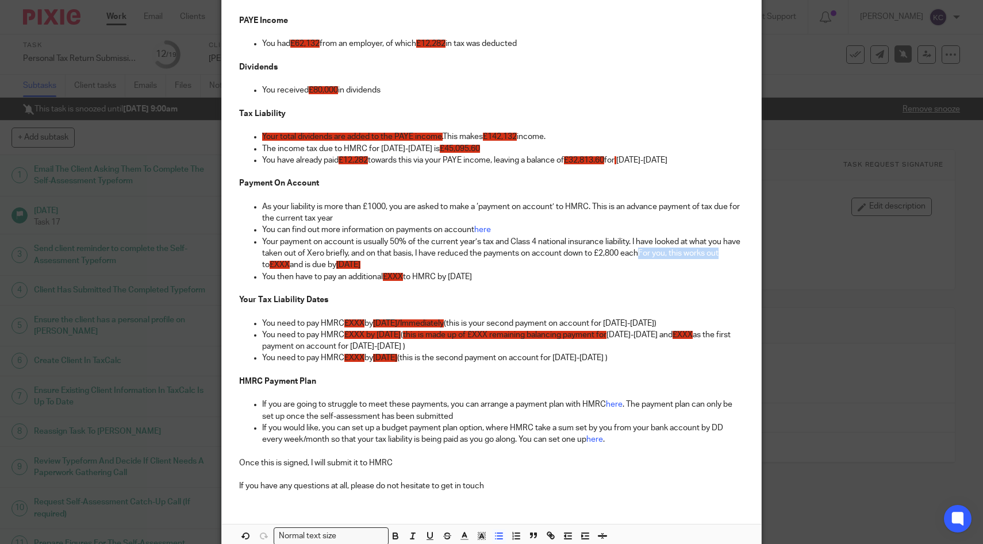
drag, startPoint x: 660, startPoint y: 252, endPoint x: 741, endPoint y: 253, distance: 81.6
click at [741, 253] on p "Your payment on account is usually 50% of the current year’s tax and Class 4 na…" at bounding box center [503, 253] width 482 height 35
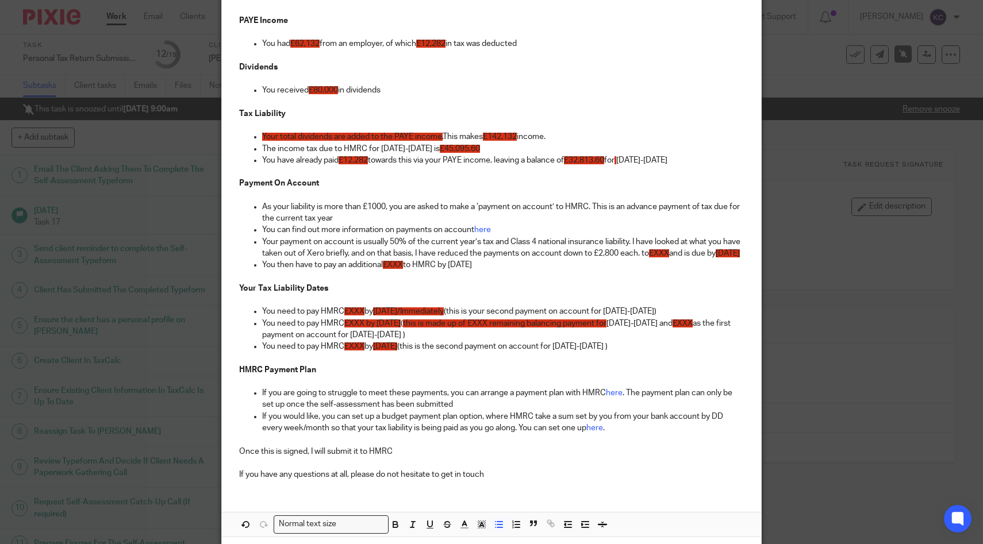
click at [666, 255] on p "Your payment on account is usually 50% of the current year’s tax and Class 4 na…" at bounding box center [503, 248] width 482 height 24
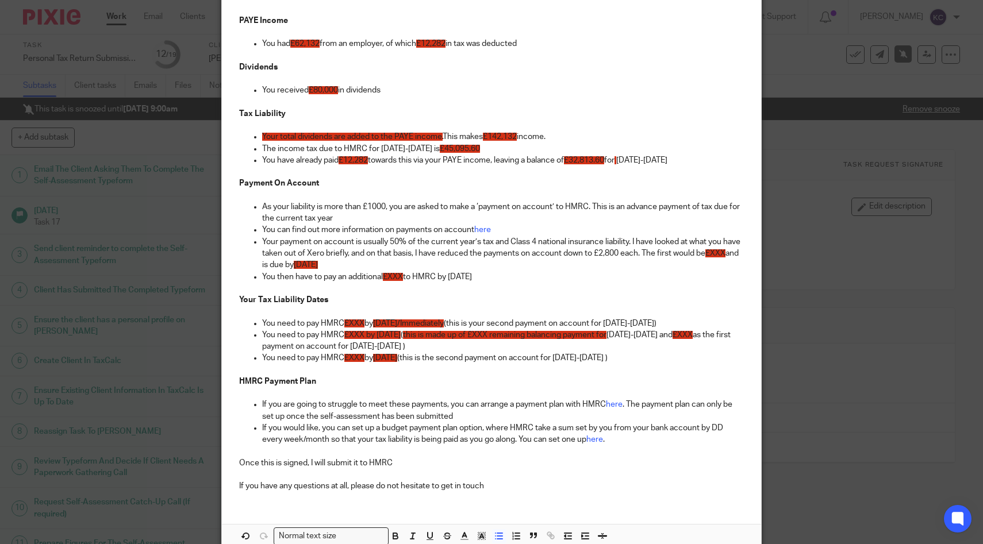
click at [705, 257] on span "£XXX" at bounding box center [715, 253] width 20 height 8
click at [399, 275] on span "£XXX" at bounding box center [393, 277] width 20 height 8
drag, startPoint x: 436, startPoint y: 325, endPoint x: 349, endPoint y: 328, distance: 86.3
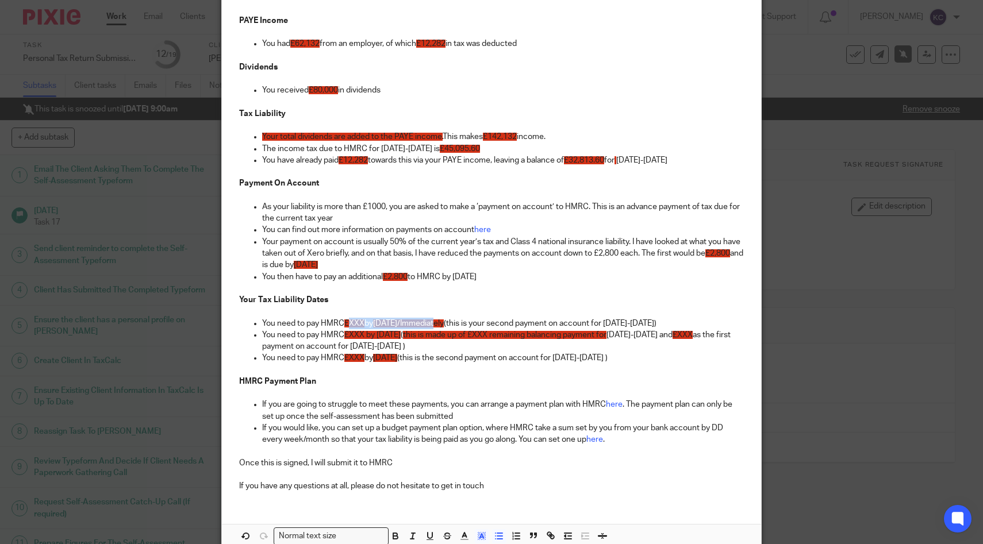
click at [349, 328] on p "You need to pay HMRC £XXX by 31st July 2025/Immediately (this is your second pa…" at bounding box center [503, 323] width 482 height 11
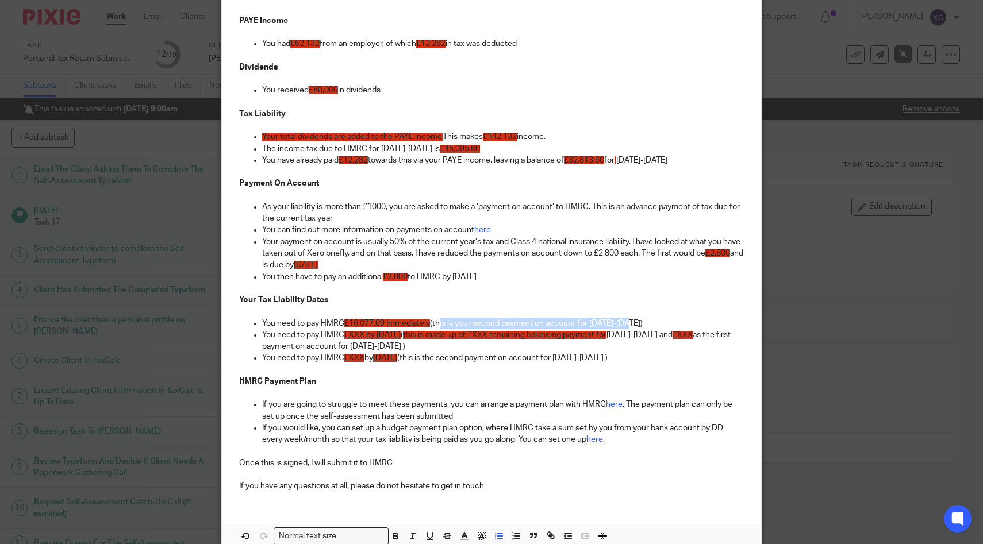
drag, startPoint x: 439, startPoint y: 325, endPoint x: 635, endPoint y: 324, distance: 196.0
click at [635, 324] on p "You need to pay HMRC £16,077.09 Immediately (this is your second payment on acc…" at bounding box center [503, 323] width 482 height 11
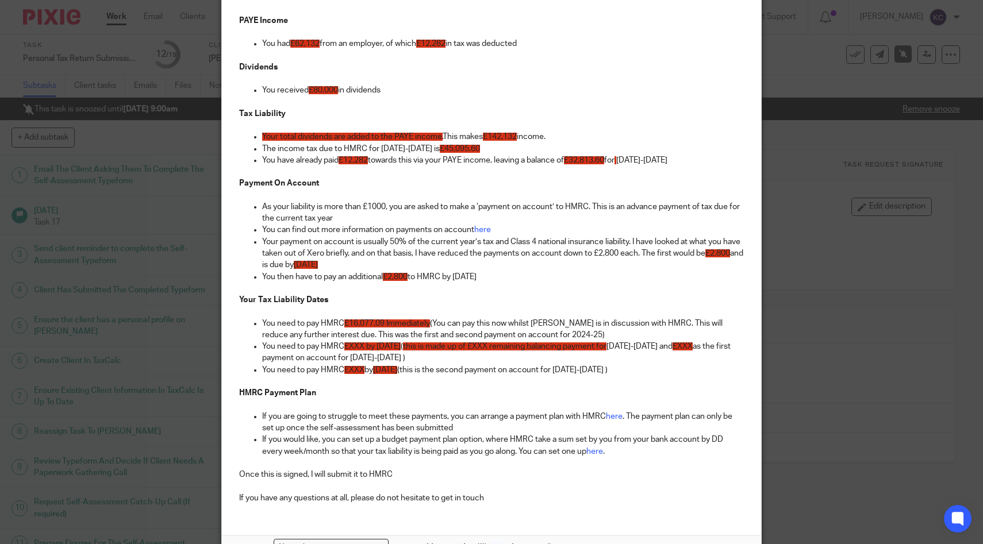
click at [359, 348] on span "£XXX by 31st January 2026" at bounding box center [372, 347] width 56 height 8
click at [549, 347] on span "this is made up of £XXX remaining balancing payment for" at bounding box center [524, 347] width 203 height 8
click at [713, 351] on span "£XXX" at bounding box center [723, 347] width 20 height 8
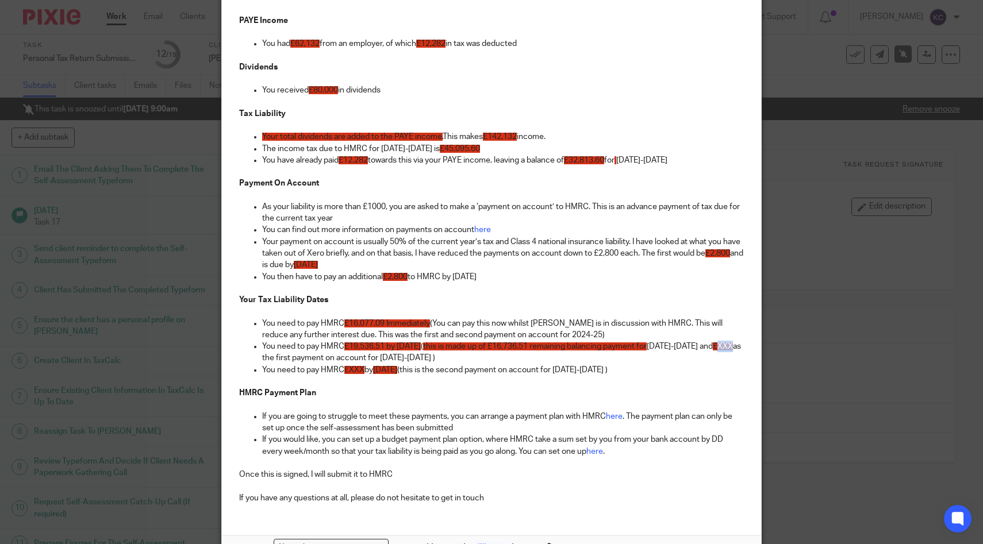
click at [713, 351] on span "£XXX" at bounding box center [723, 347] width 20 height 8
click at [353, 370] on span "£XXX" at bounding box center [354, 370] width 20 height 8
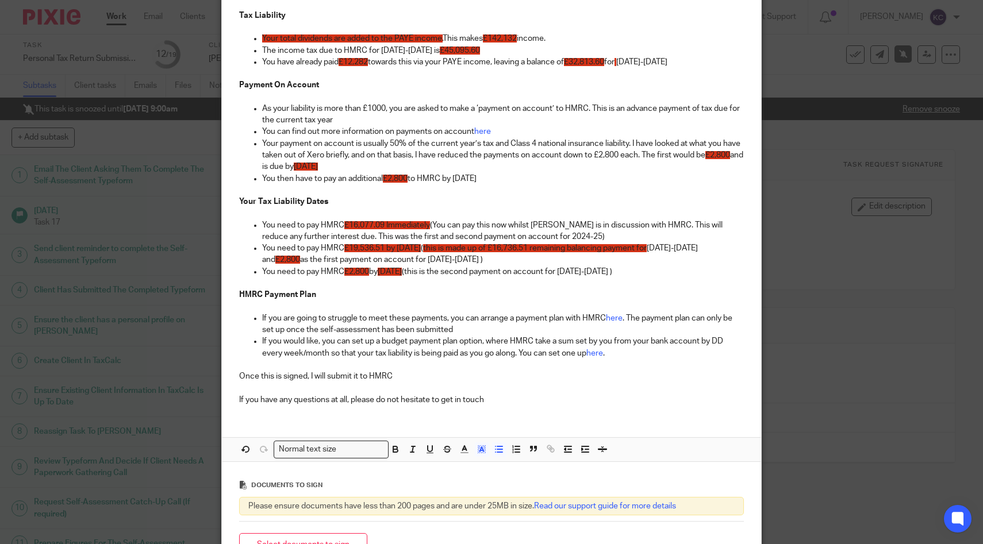
scroll to position [334, 0]
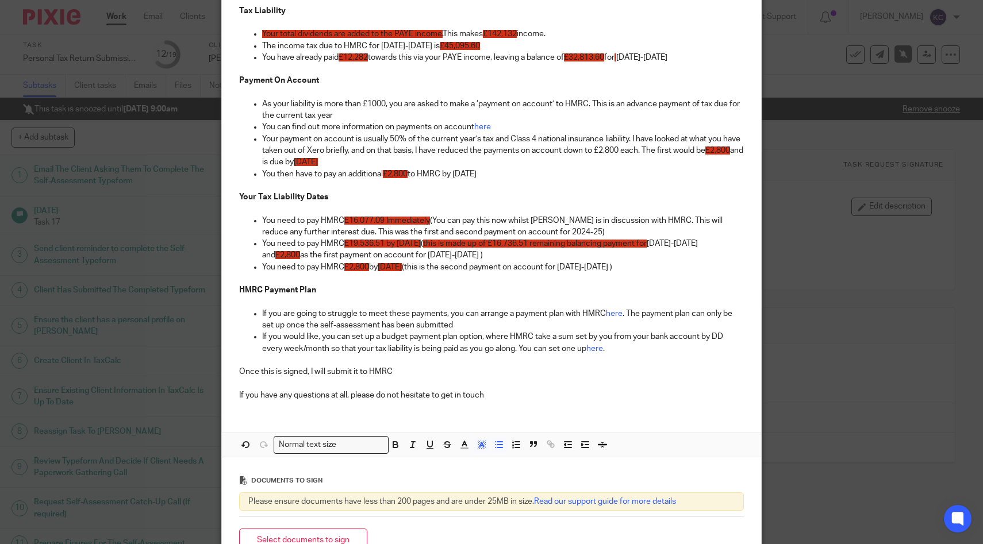
click at [682, 264] on p "You need to pay HMRC £2,800 by 31st July 2026 (this is the second payment on ac…" at bounding box center [503, 266] width 482 height 11
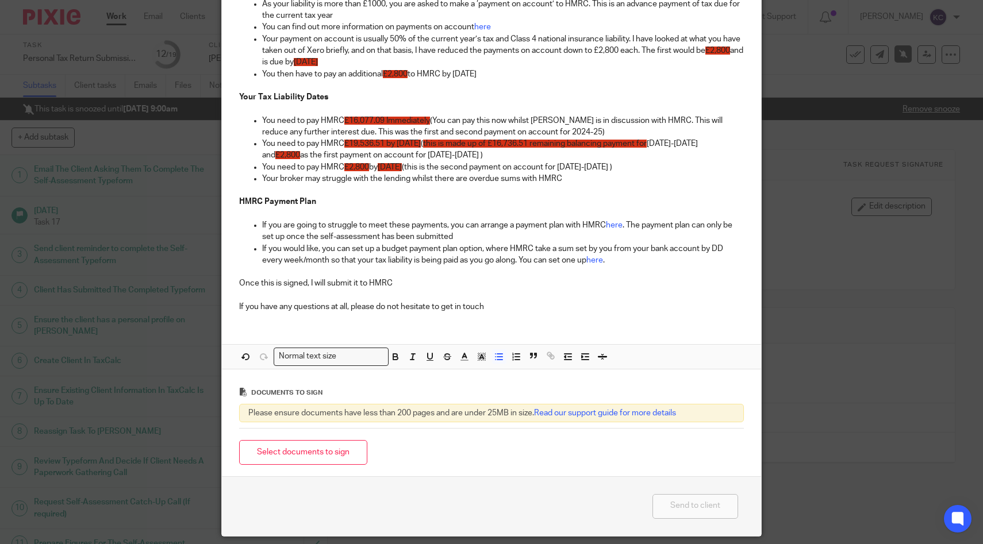
scroll to position [449, 0]
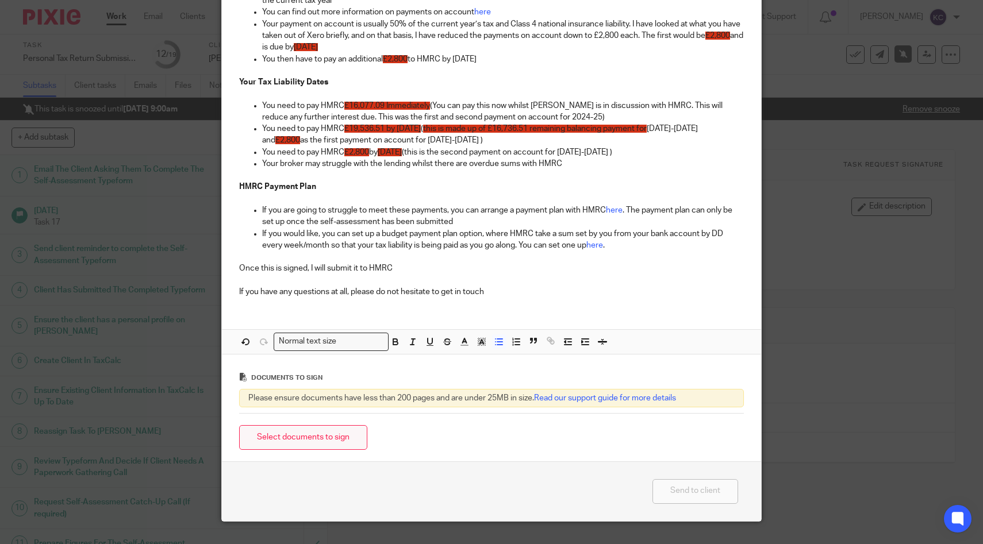
click at [293, 433] on button "Select documents to sign" at bounding box center [303, 437] width 128 height 25
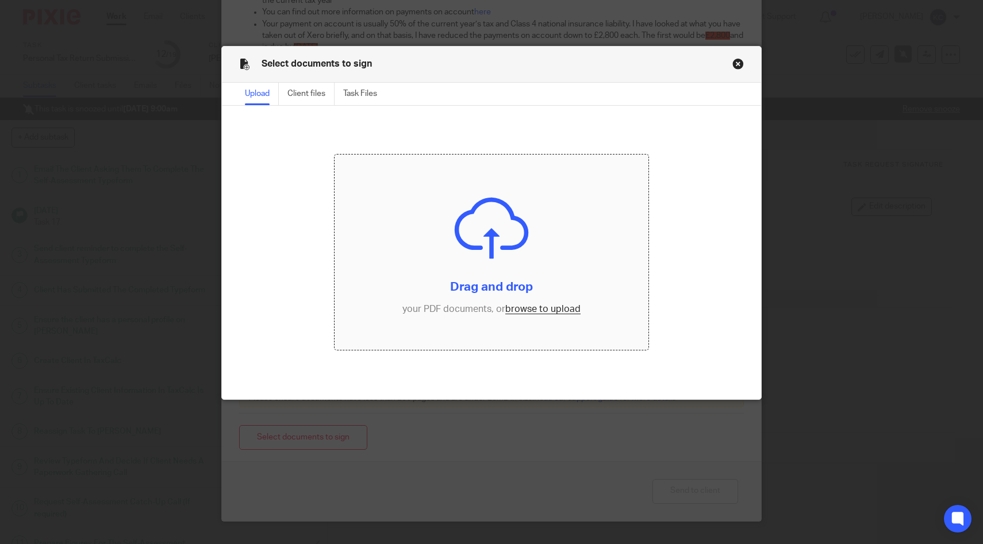
click at [520, 174] on input "file" at bounding box center [490, 253] width 313 height 196
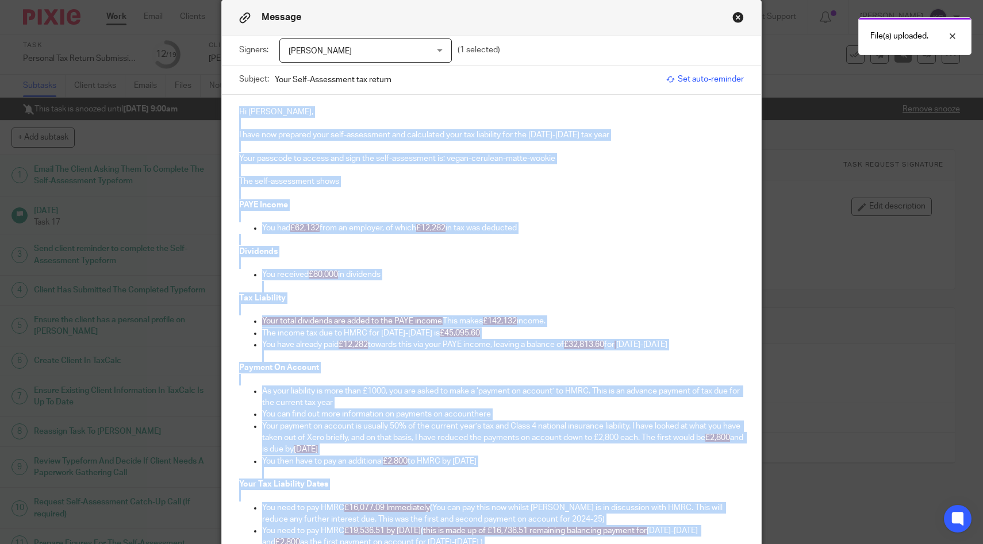
scroll to position [0, 0]
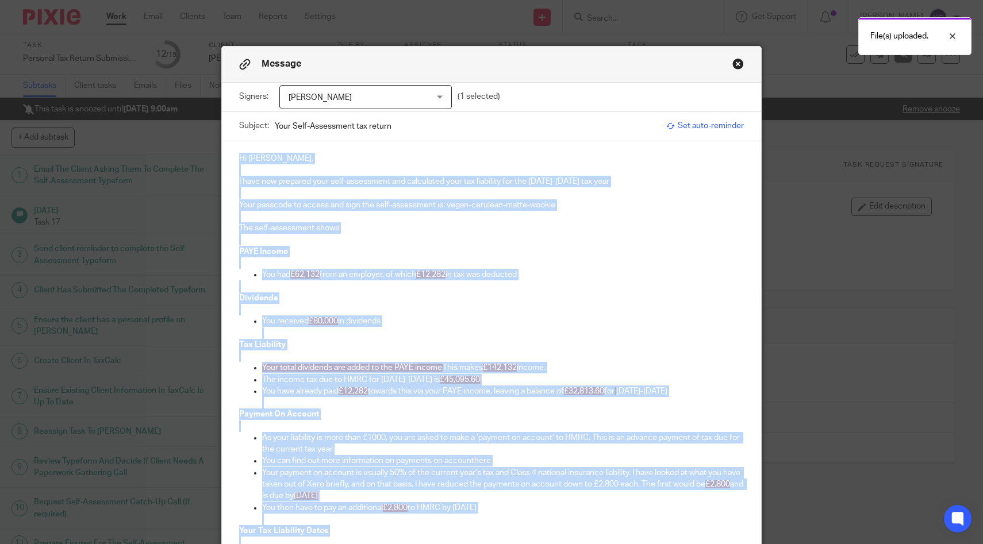
drag, startPoint x: 495, startPoint y: 291, endPoint x: 238, endPoint y: -92, distance: 461.1
click at [238, 0] on html "Work Email Clients Team Reports Settings Work Email Clients Team Reports Settin…" at bounding box center [491, 272] width 983 height 544
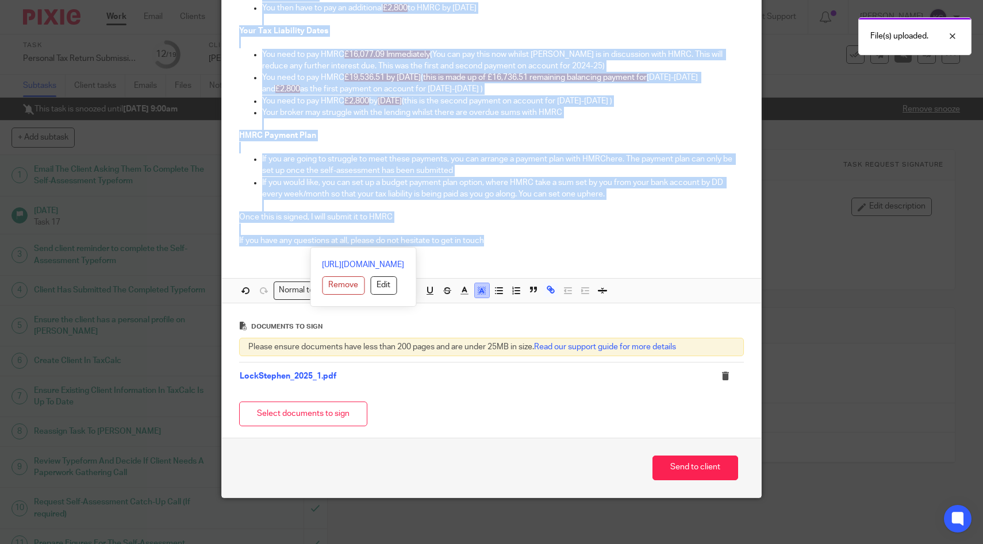
click at [484, 289] on icon "button" at bounding box center [481, 291] width 10 height 10
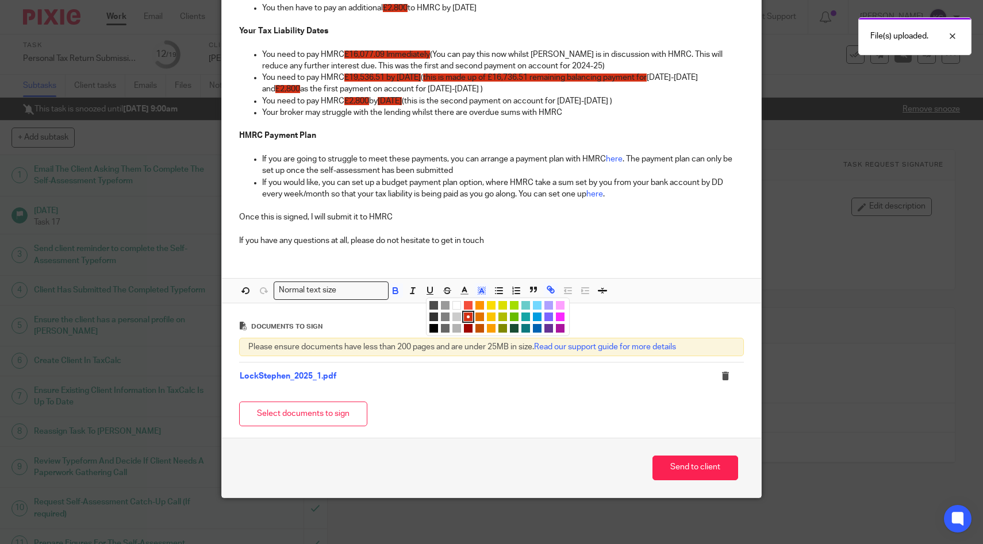
click at [457, 305] on li "color:#FFFFFF" at bounding box center [456, 305] width 9 height 9
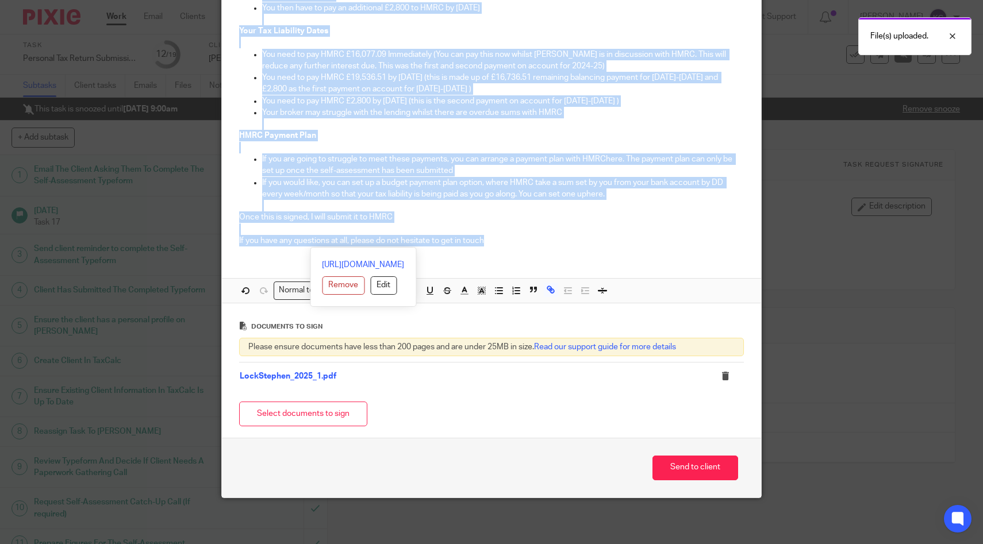
click at [503, 211] on p at bounding box center [503, 205] width 482 height 11
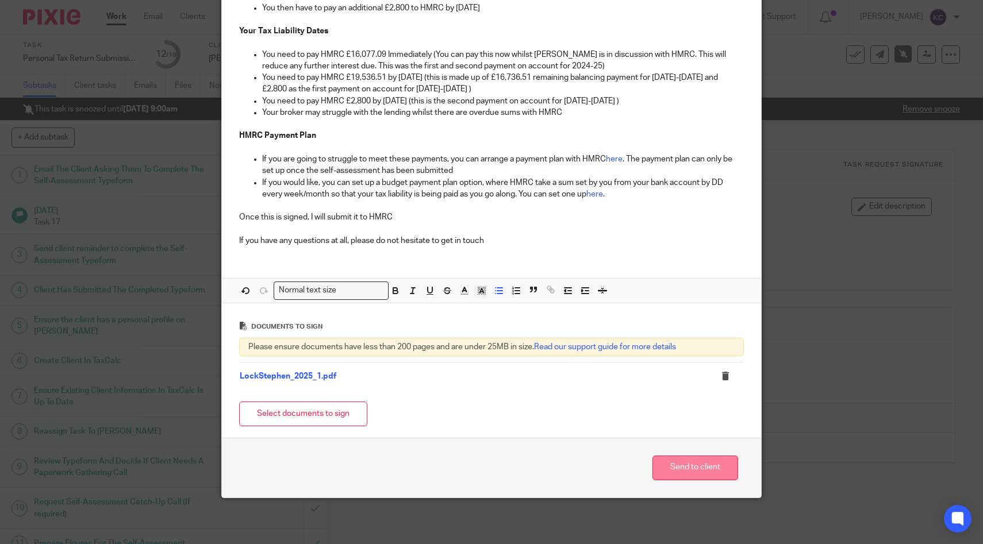
click at [690, 464] on button "Send to client" at bounding box center [695, 468] width 86 height 25
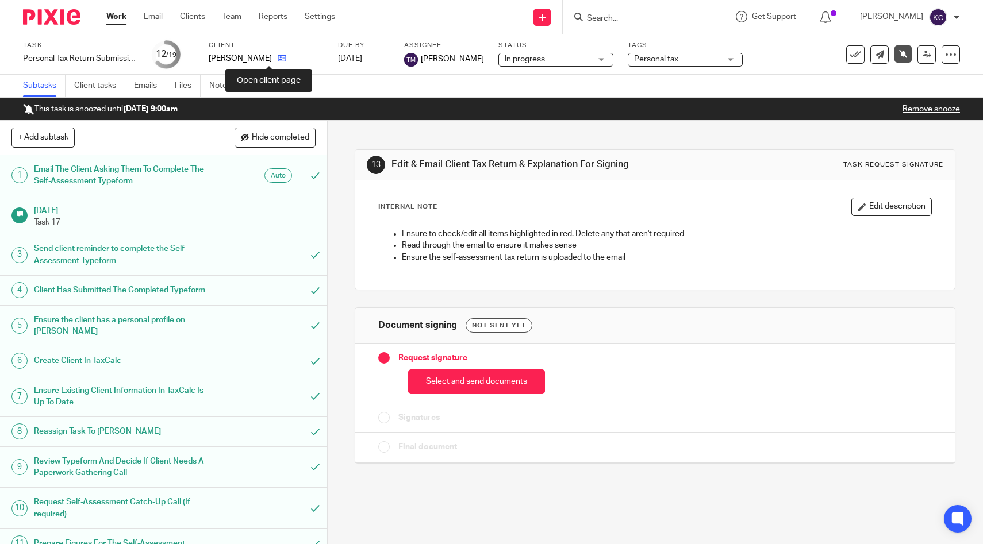
click at [278, 59] on icon at bounding box center [282, 58] width 9 height 9
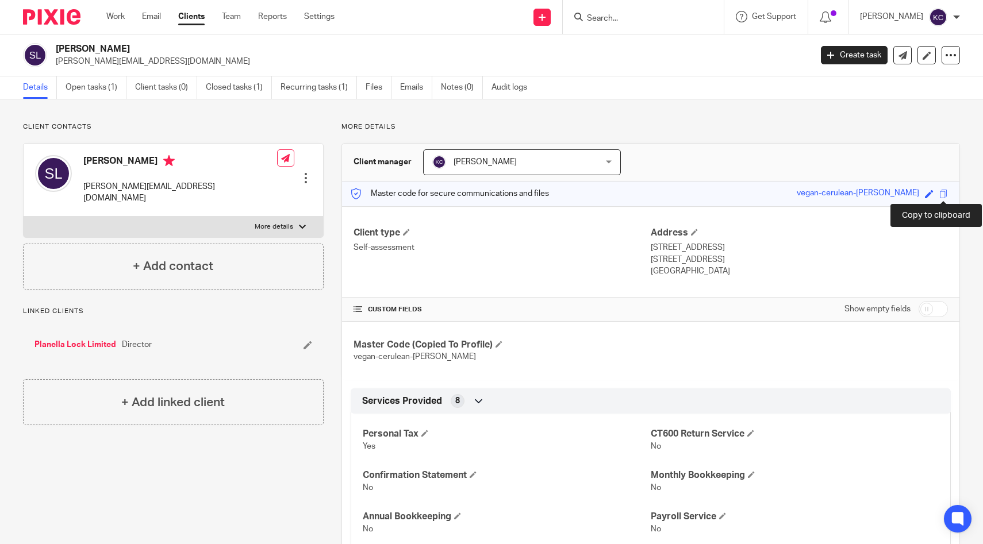
click at [938, 197] on div "Save vegan-cerulean-[PERSON_NAME]" at bounding box center [874, 193] width 154 height 13
click at [943, 191] on span at bounding box center [943, 194] width 9 height 9
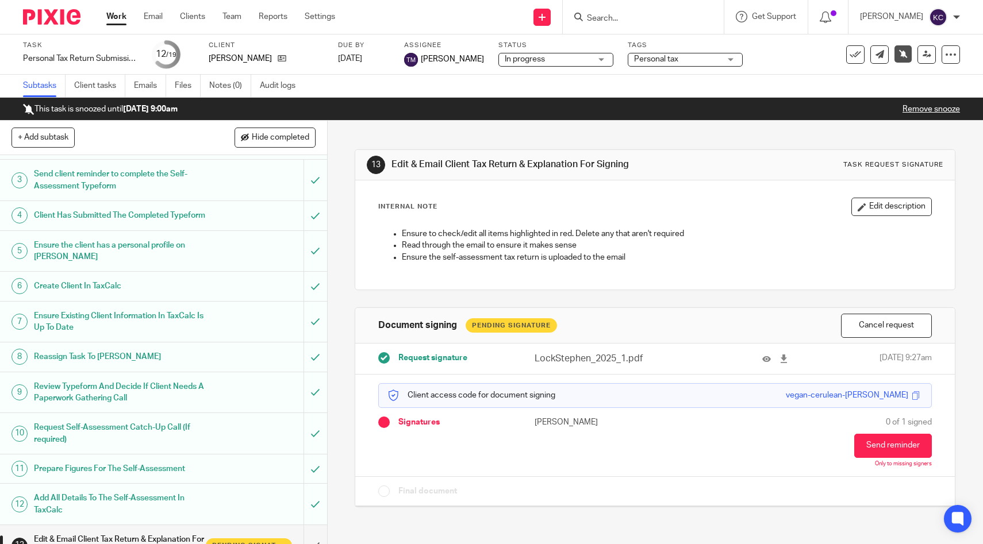
scroll to position [321, 0]
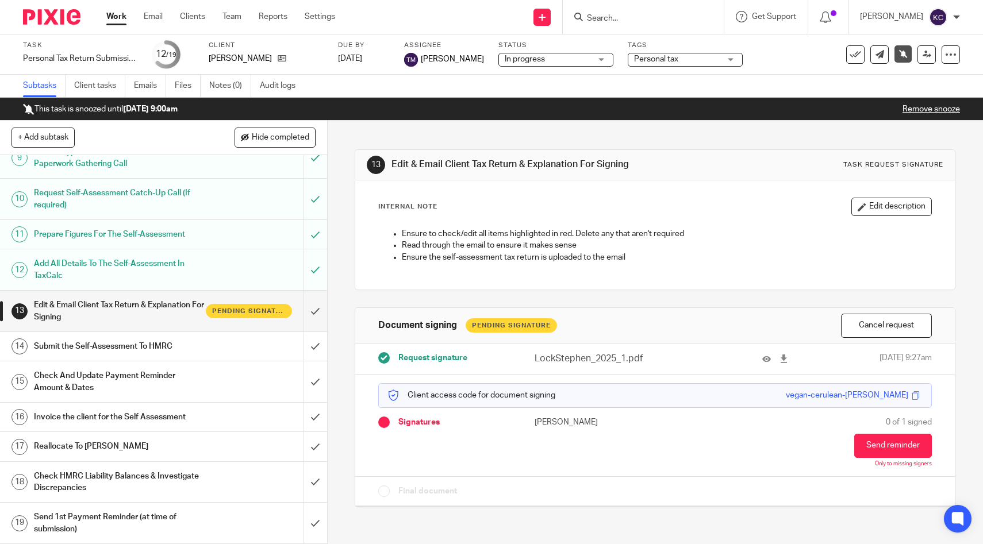
click at [182, 424] on h1 "Invoice the client for the Self Assessment" at bounding box center [120, 417] width 172 height 17
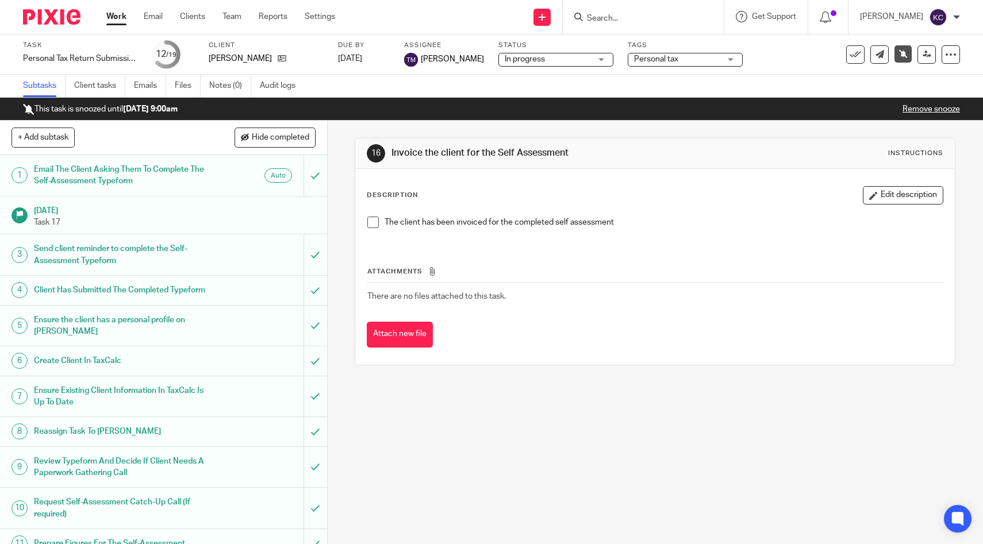
click at [372, 221] on span at bounding box center [372, 222] width 11 height 11
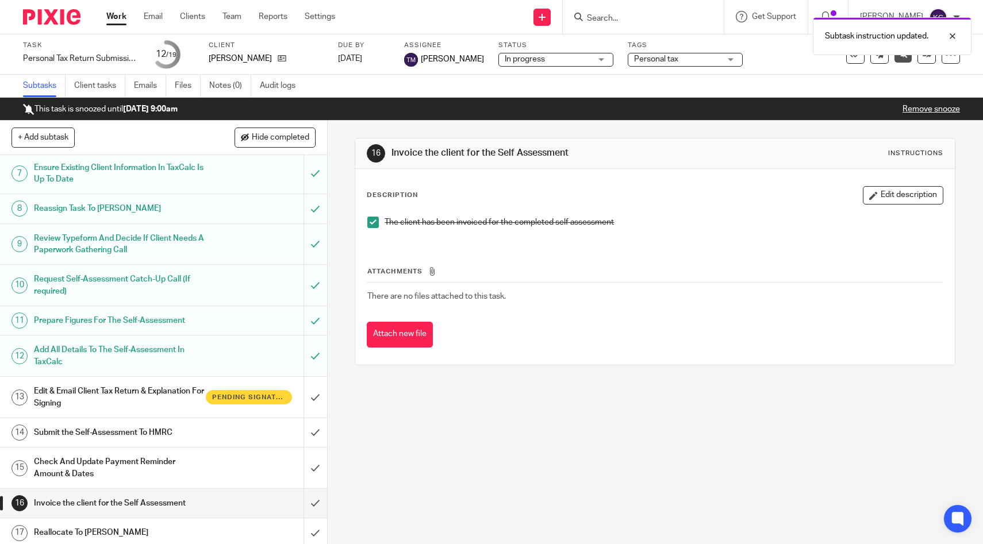
scroll to position [321, 0]
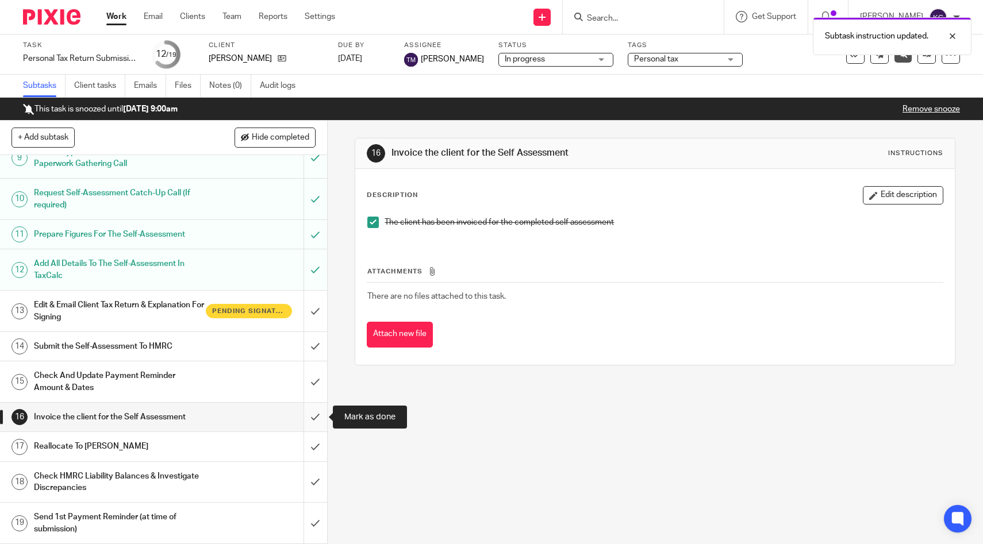
click at [309, 416] on input "submit" at bounding box center [163, 417] width 327 height 29
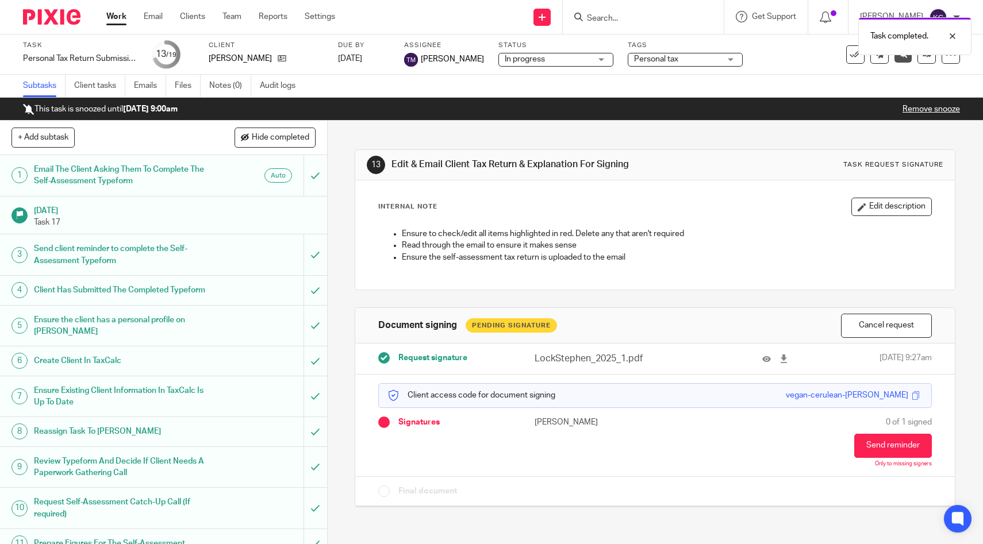
click at [650, 61] on span "Personal tax" at bounding box center [656, 59] width 44 height 8
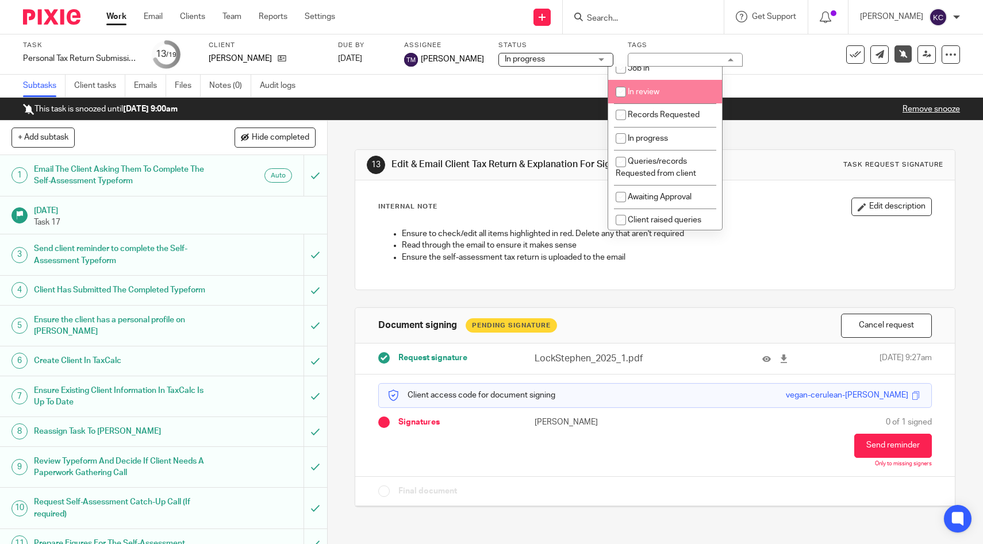
scroll to position [221, 0]
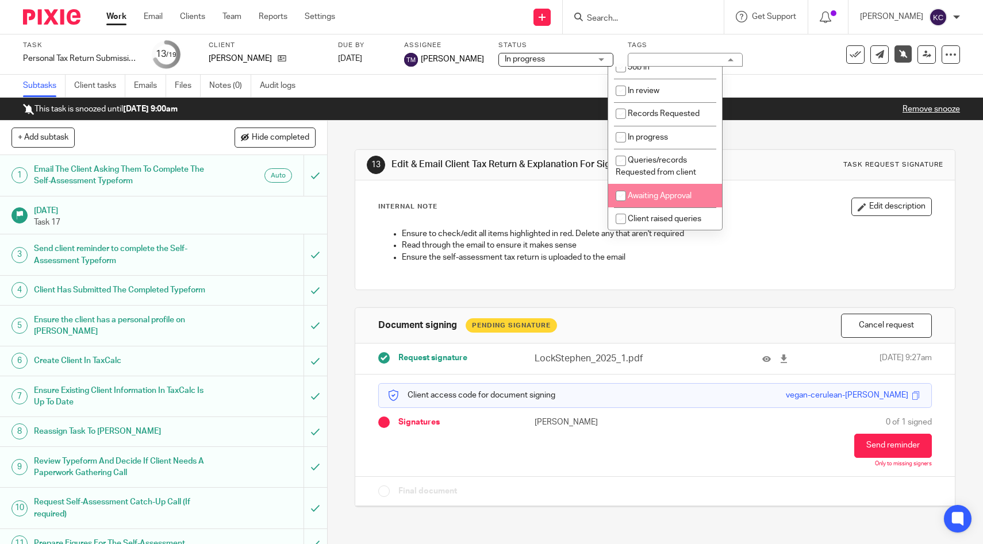
click at [656, 200] on span "Awaiting Approval" at bounding box center [660, 196] width 64 height 8
checkbox input "true"
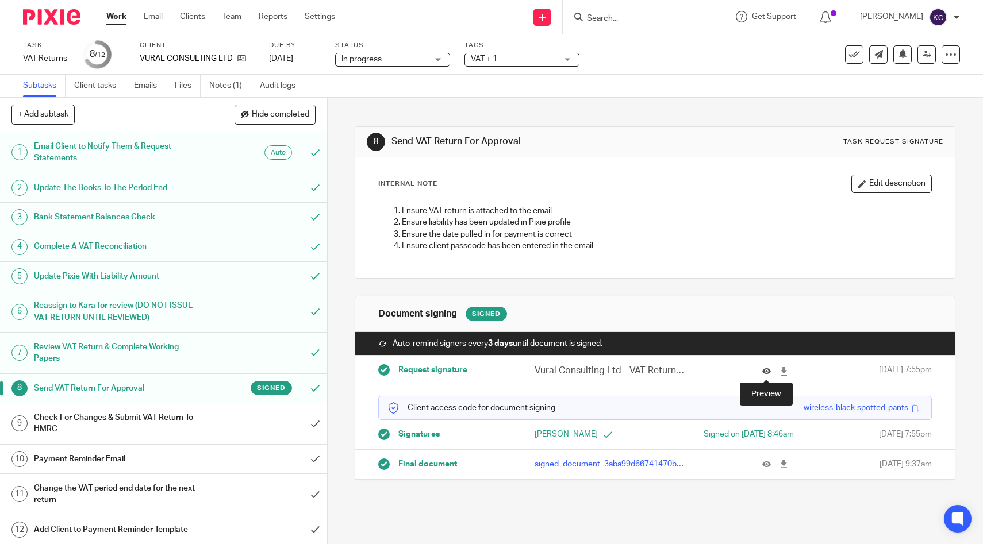
click at [765, 372] on icon at bounding box center [766, 371] width 9 height 9
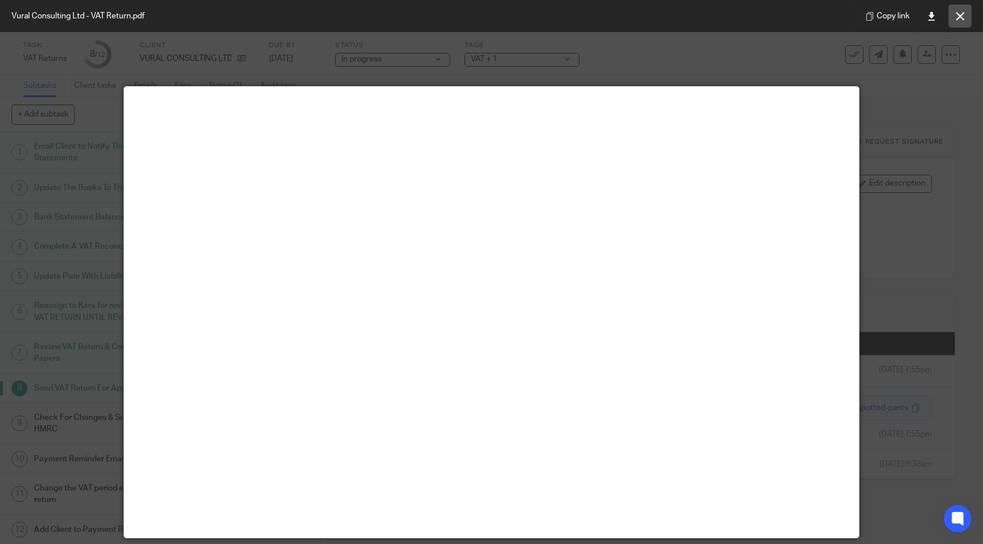
click at [960, 21] on button at bounding box center [959, 16] width 23 height 23
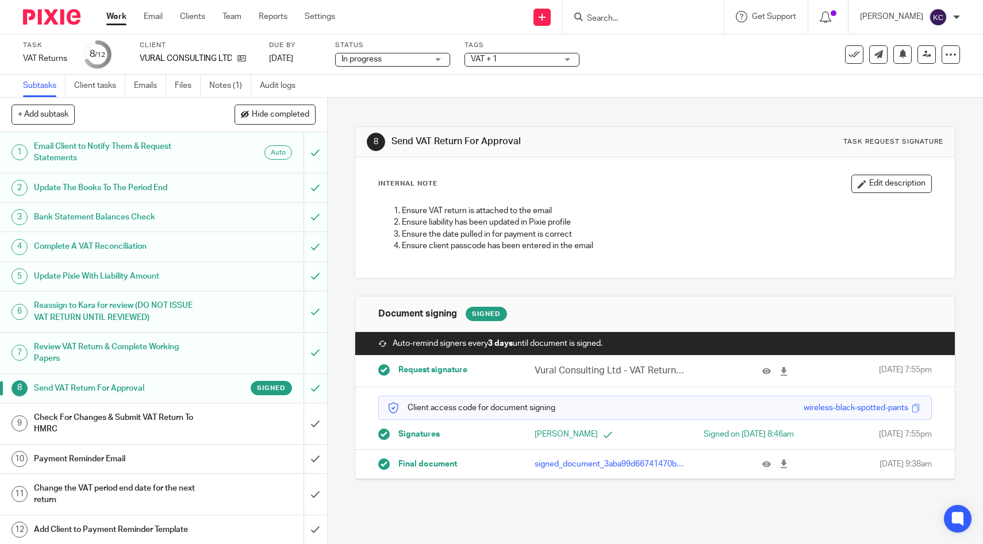
click at [204, 428] on h1 "Check For Changes & Submit VAT Return To HMRC" at bounding box center [120, 423] width 172 height 29
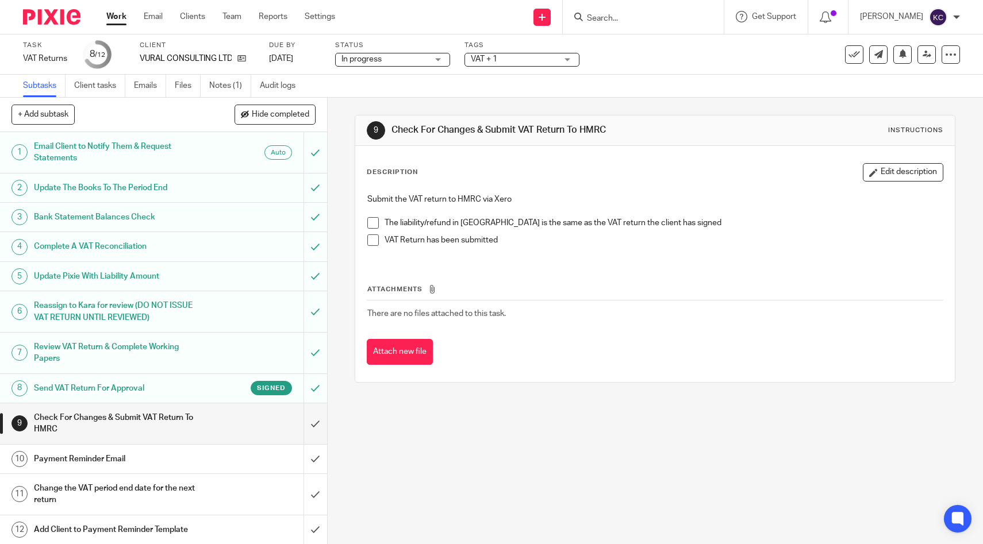
click at [374, 218] on span at bounding box center [372, 222] width 11 height 11
click at [374, 240] on span at bounding box center [372, 239] width 11 height 11
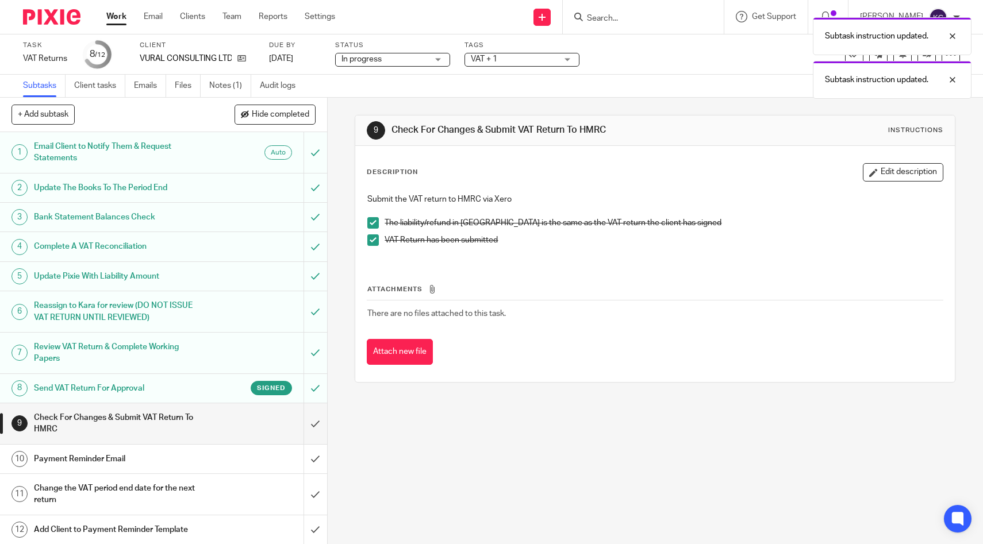
scroll to position [1, 0]
click at [314, 420] on input "submit" at bounding box center [163, 423] width 327 height 41
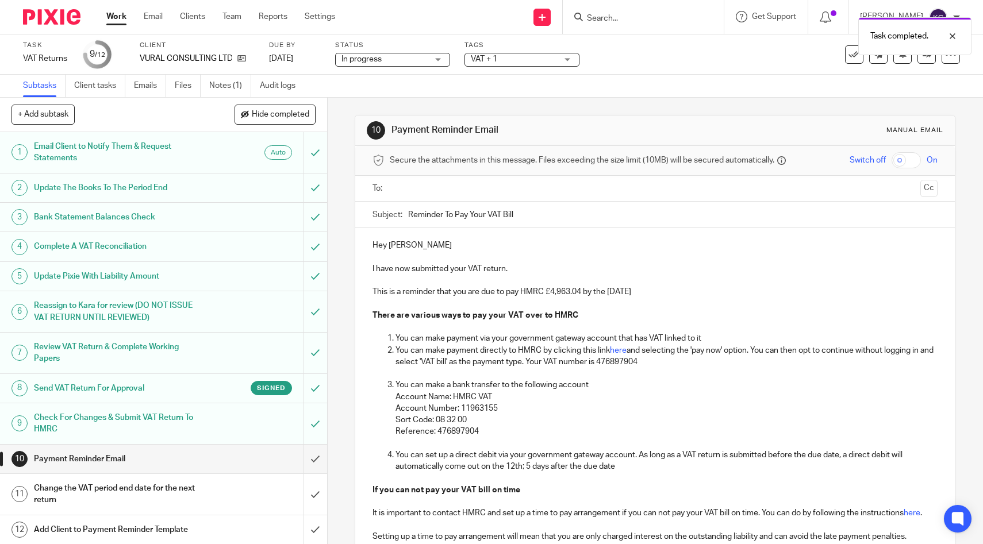
scroll to position [1, 0]
click at [312, 460] on input "submit" at bounding box center [163, 458] width 327 height 29
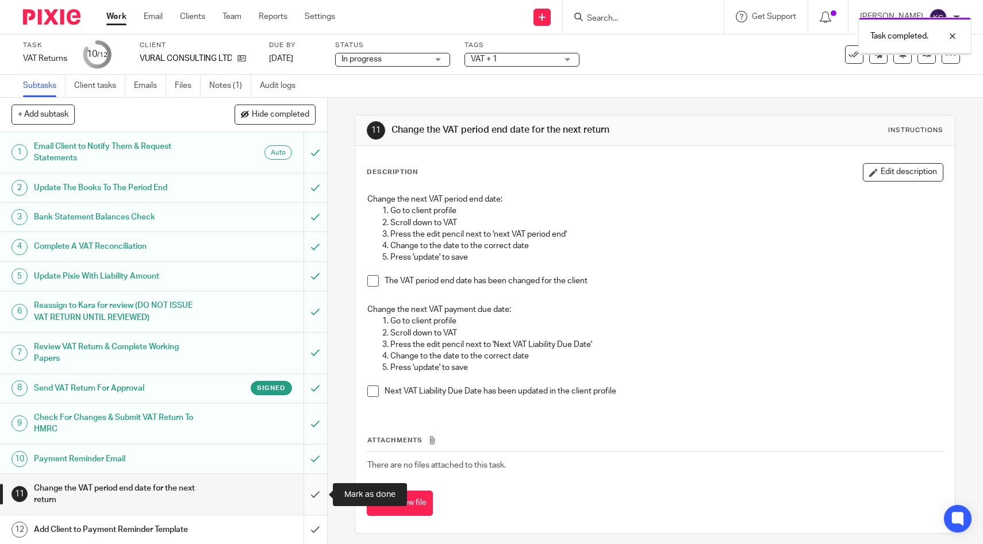
scroll to position [1, 0]
click at [373, 281] on span at bounding box center [372, 280] width 11 height 11
click at [376, 389] on span at bounding box center [372, 391] width 11 height 11
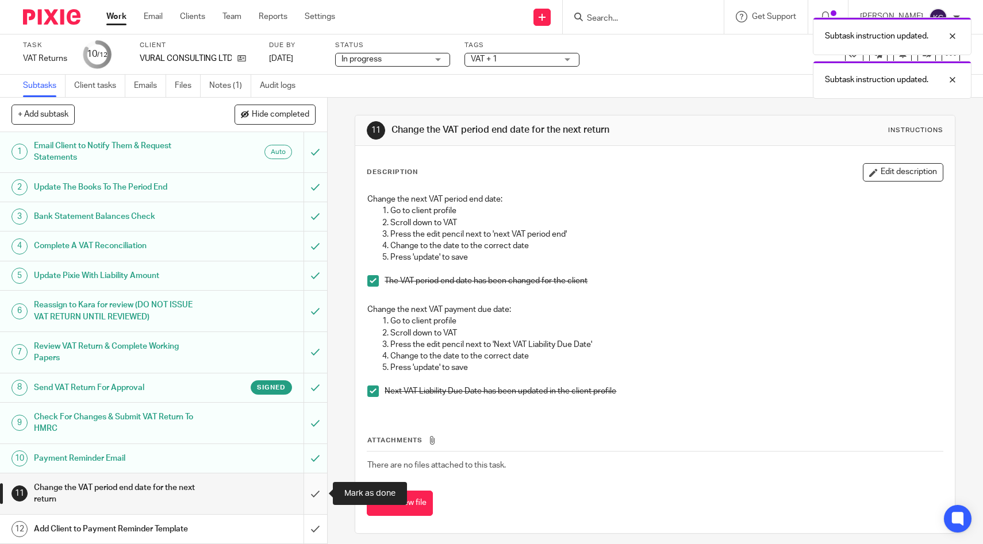
click at [313, 483] on input "submit" at bounding box center [163, 494] width 327 height 41
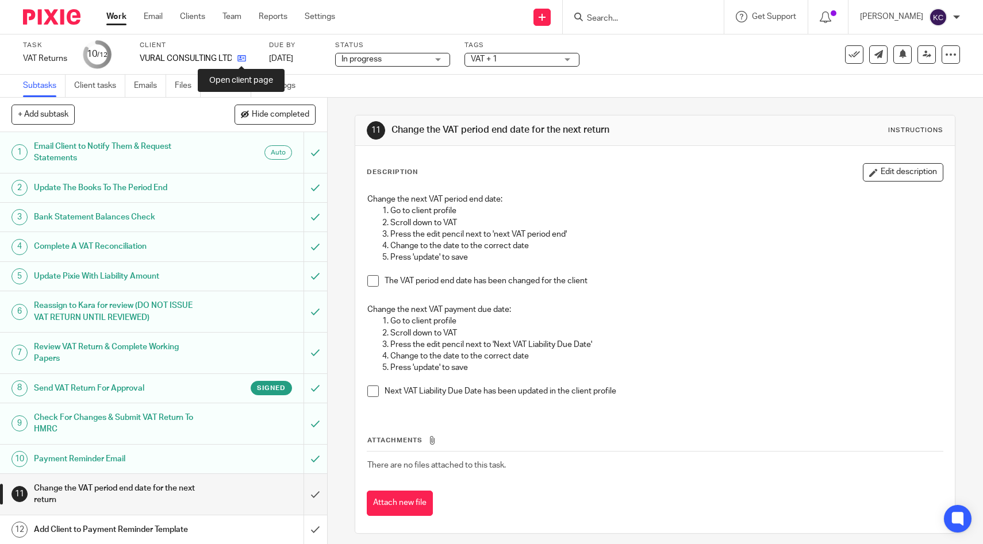
click at [241, 59] on icon at bounding box center [241, 58] width 9 height 9
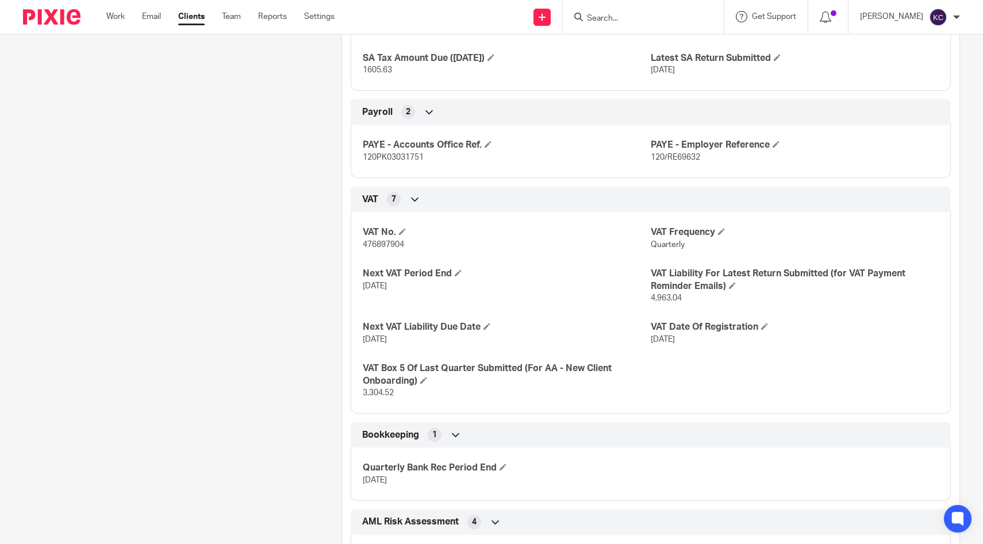
scroll to position [1213, 0]
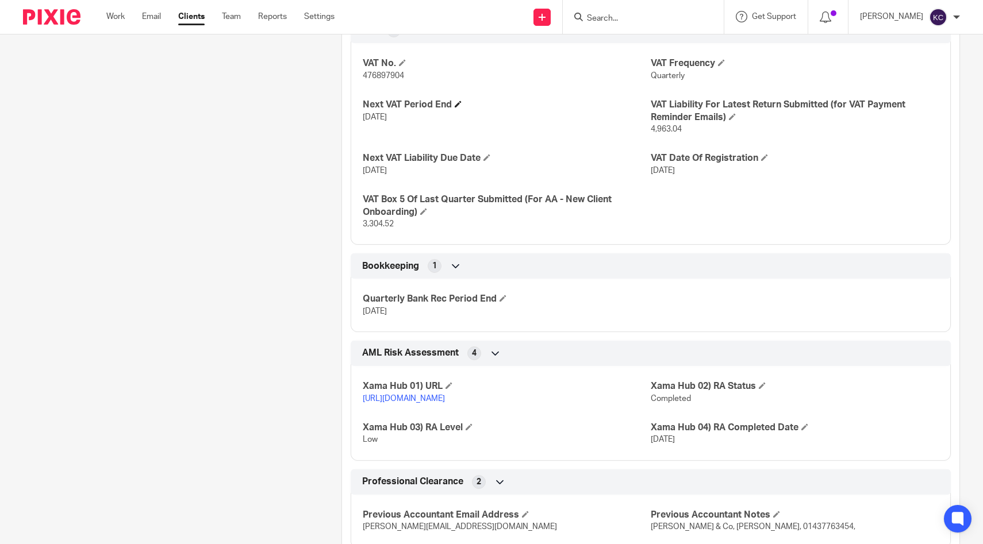
click at [460, 103] on span at bounding box center [458, 104] width 7 height 7
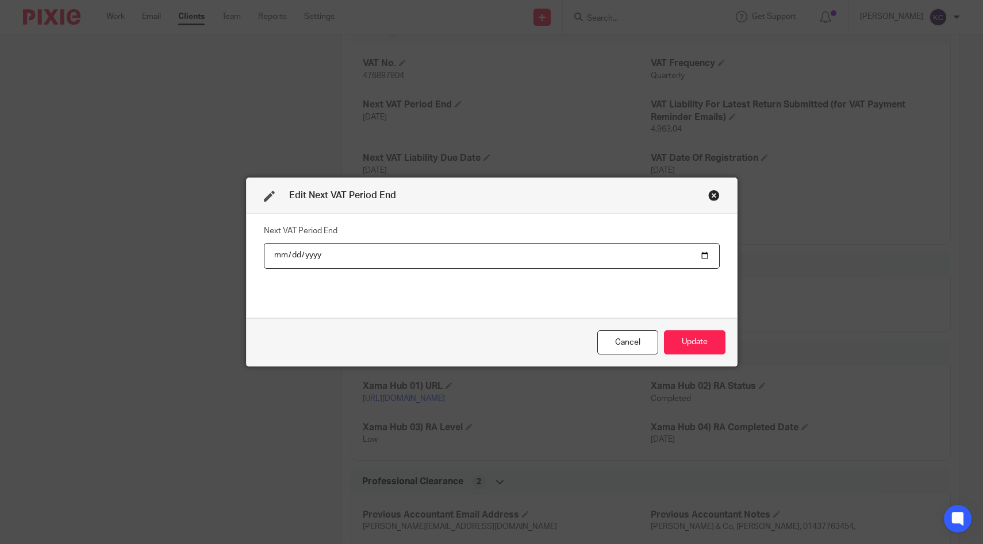
click at [290, 256] on input "2025-08-31" at bounding box center [492, 256] width 456 height 26
click at [278, 257] on input "2025-08-31" at bounding box center [492, 256] width 456 height 26
type input "2025-11-30"
click at [689, 343] on button "Update" at bounding box center [694, 342] width 61 height 25
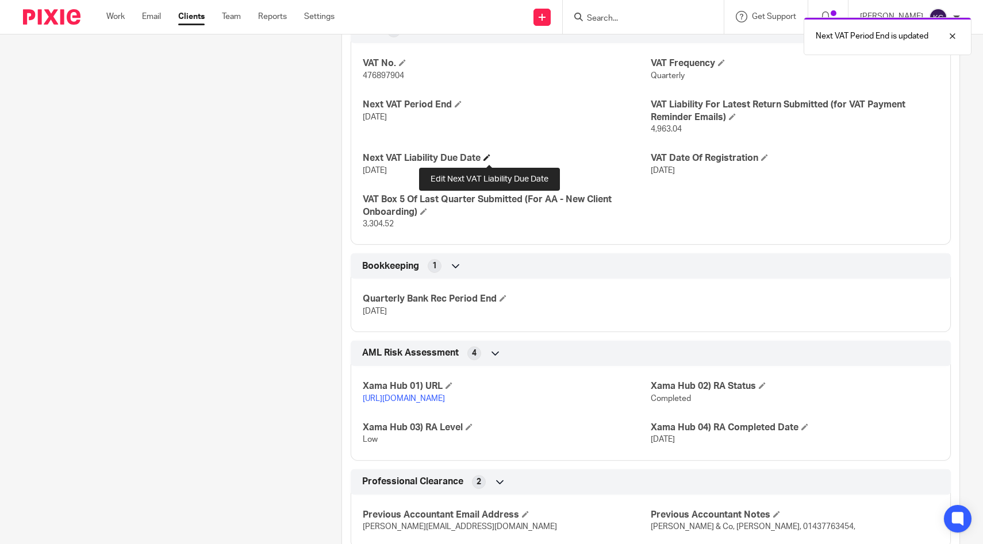
click at [488, 158] on span at bounding box center [486, 157] width 7 height 7
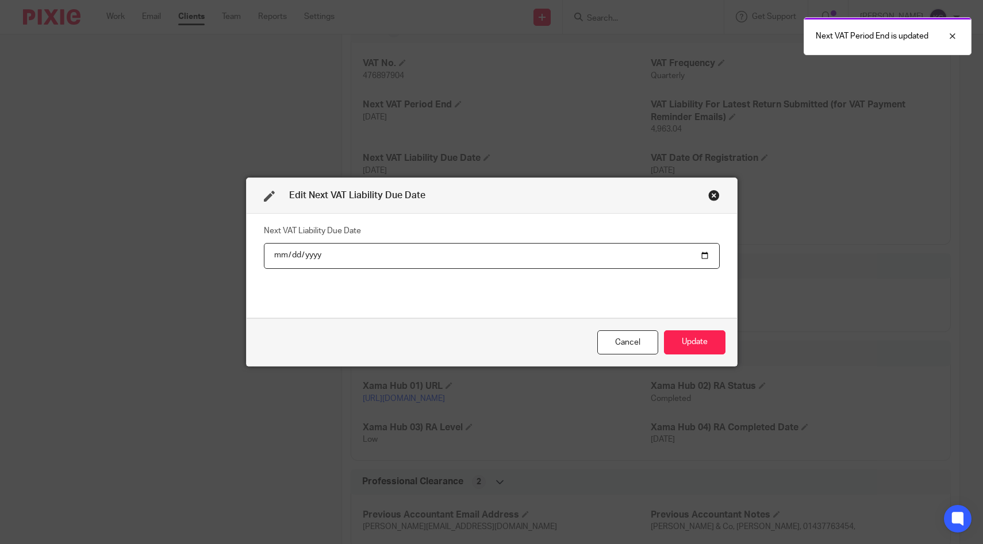
click at [291, 257] on input "2025-10-07" at bounding box center [492, 256] width 456 height 26
type input "2026-01-07"
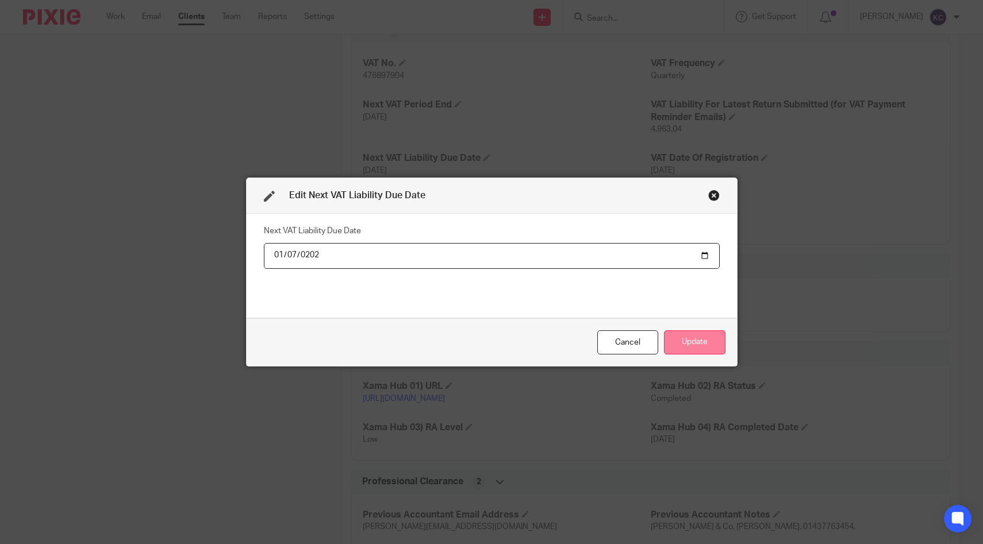
click at [682, 349] on button "Update" at bounding box center [694, 342] width 61 height 25
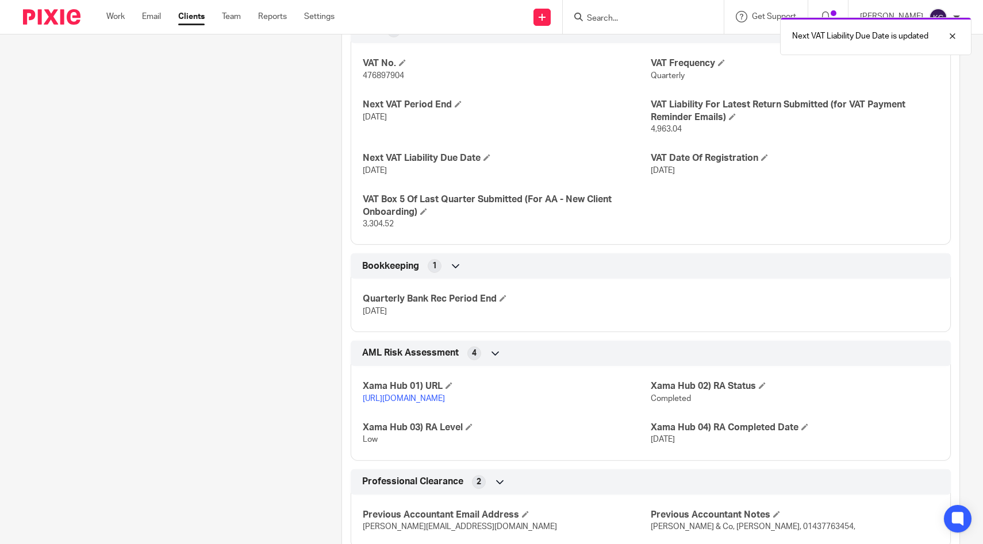
click at [678, 17] on div "Next VAT Liability Due Date is updated" at bounding box center [731, 33] width 480 height 44
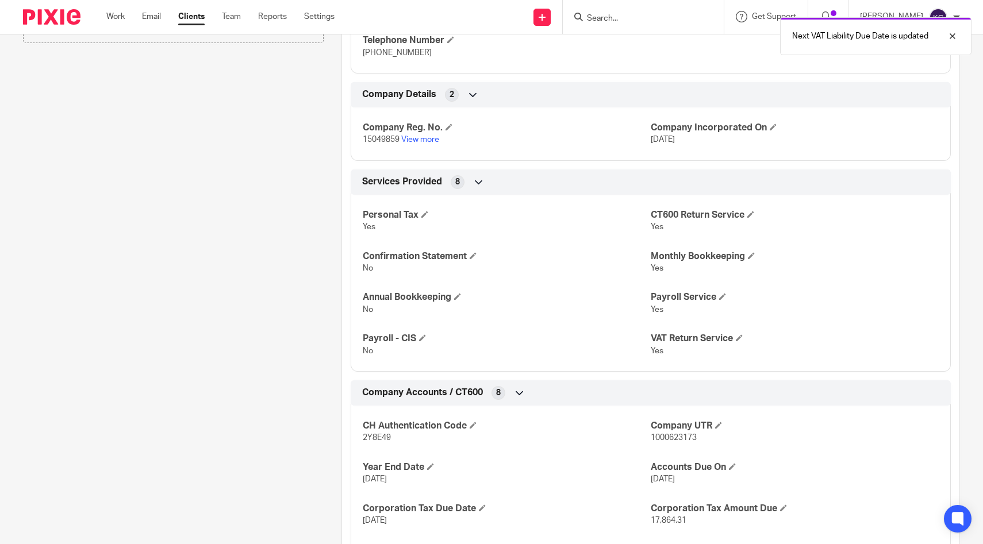
scroll to position [60, 0]
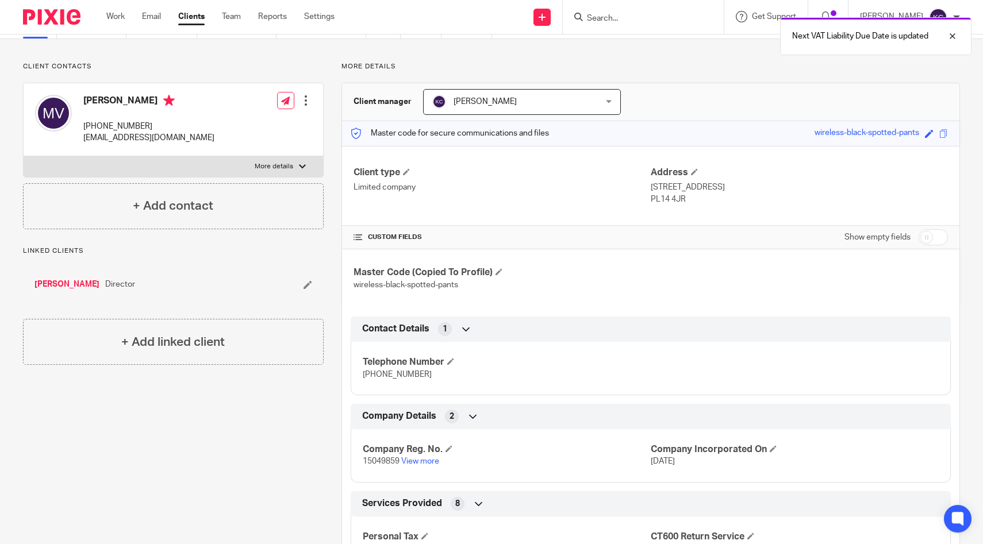
click at [664, 23] on div "Next VAT Liability Due Date is updated" at bounding box center [731, 33] width 480 height 44
click at [659, 18] on div "Next VAT Liability Due Date is updated" at bounding box center [731, 33] width 480 height 44
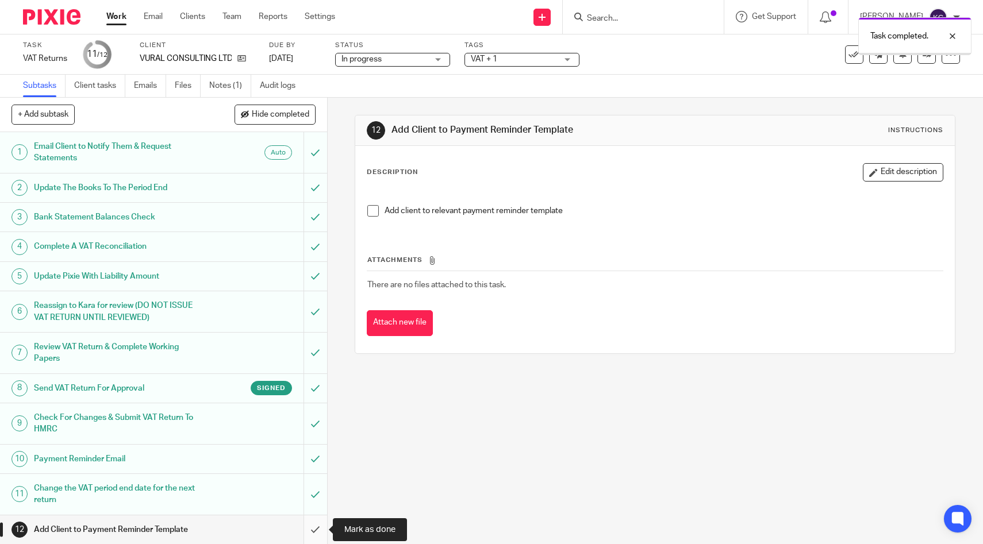
click at [313, 528] on input "submit" at bounding box center [163, 530] width 327 height 29
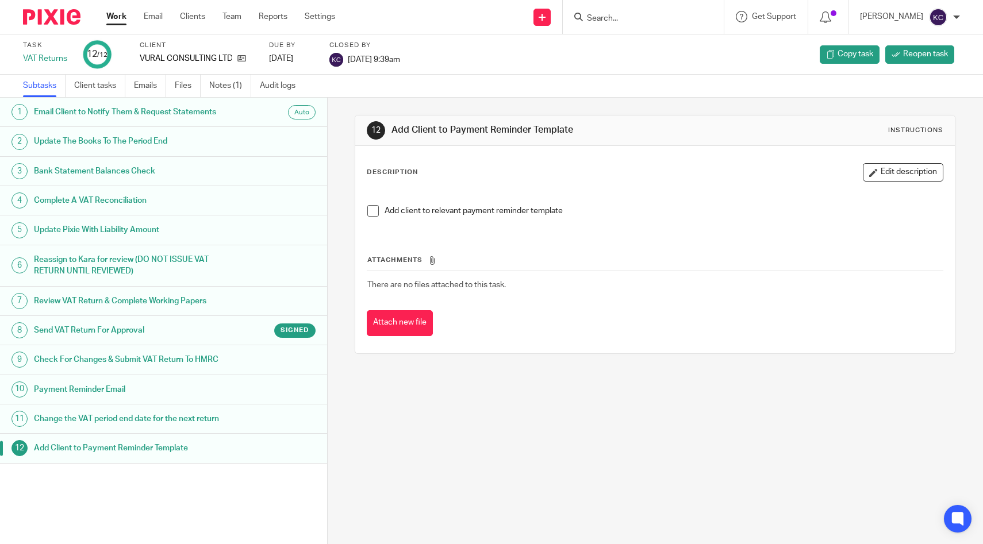
click at [605, 18] on input "Search" at bounding box center [637, 19] width 103 height 10
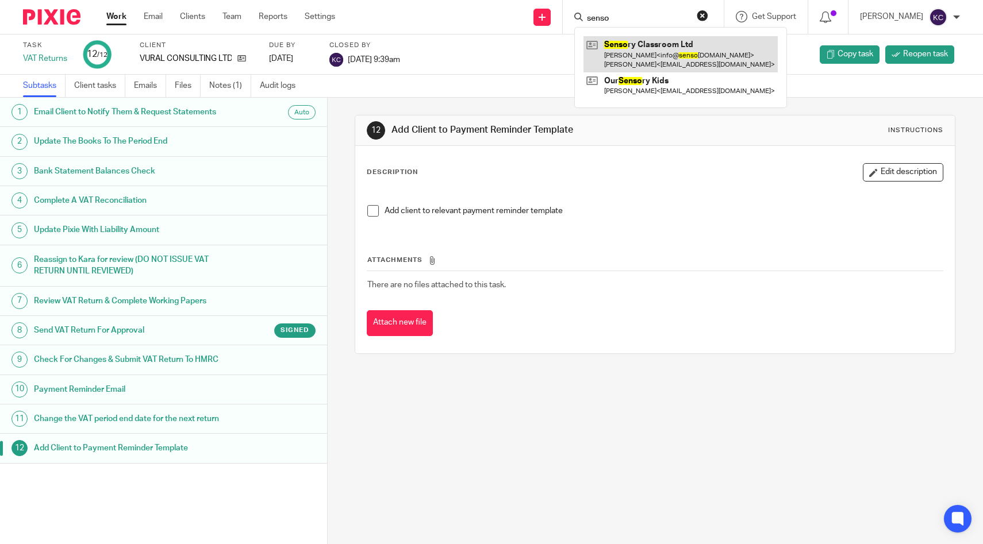
type input "senso"
click at [663, 52] on link at bounding box center [680, 54] width 194 height 36
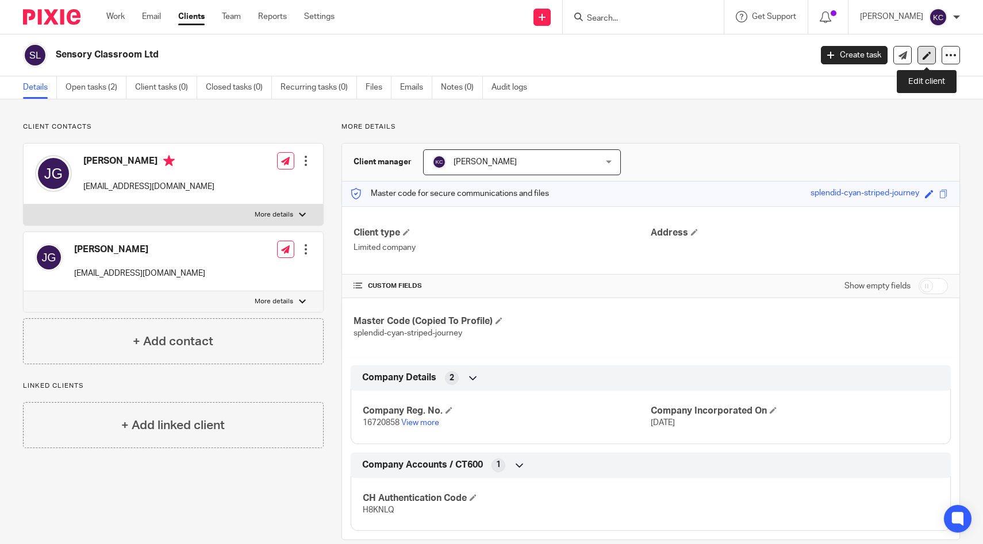
click at [921, 56] on link at bounding box center [926, 55] width 18 height 18
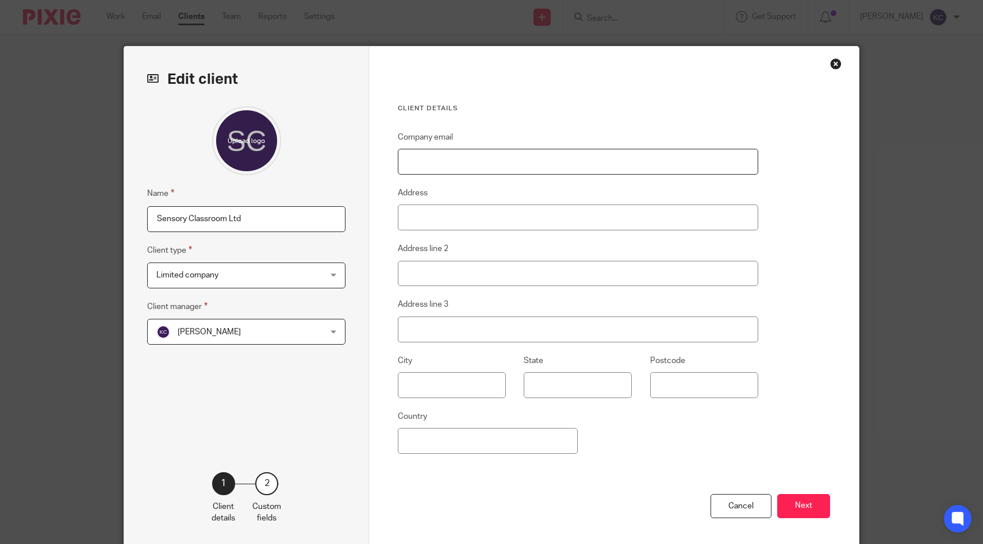
click at [486, 157] on input "Company email" at bounding box center [578, 162] width 360 height 26
paste input "[EMAIL_ADDRESS][DOMAIN_NAME]"
type input "[EMAIL_ADDRESS][DOMAIN_NAME]"
click at [803, 511] on button "Next" at bounding box center [803, 506] width 53 height 25
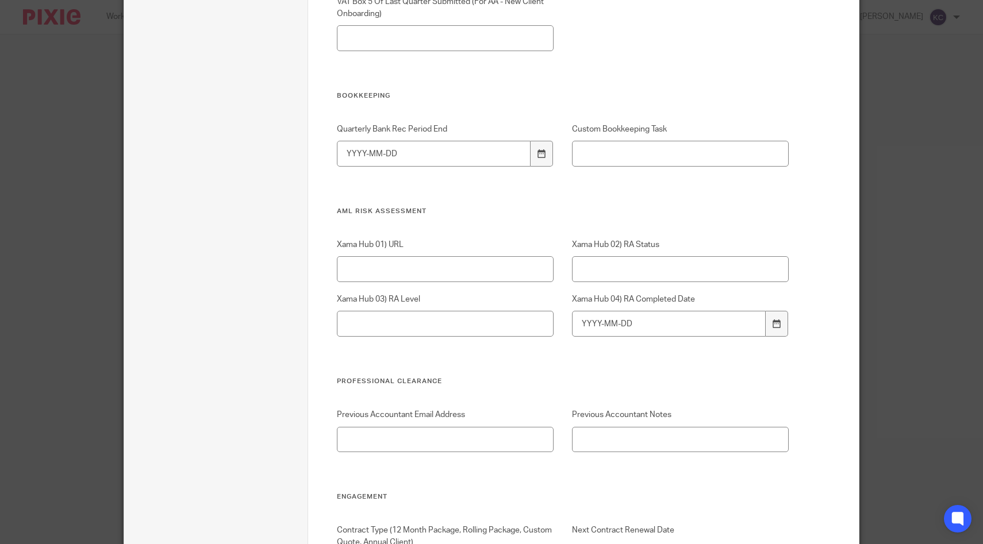
scroll to position [2232, 0]
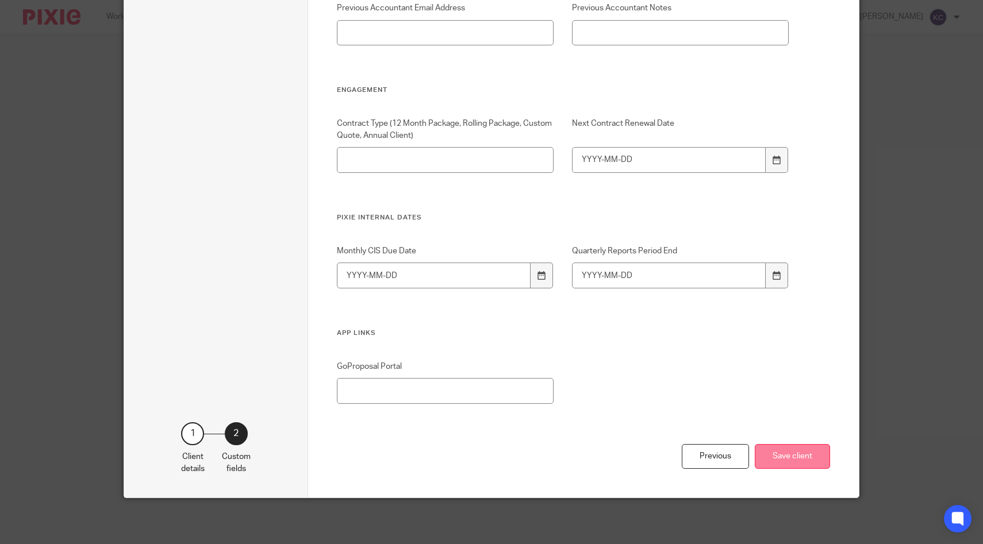
click at [784, 464] on button "Save client" at bounding box center [792, 456] width 75 height 25
